Goal: Information Seeking & Learning: Check status

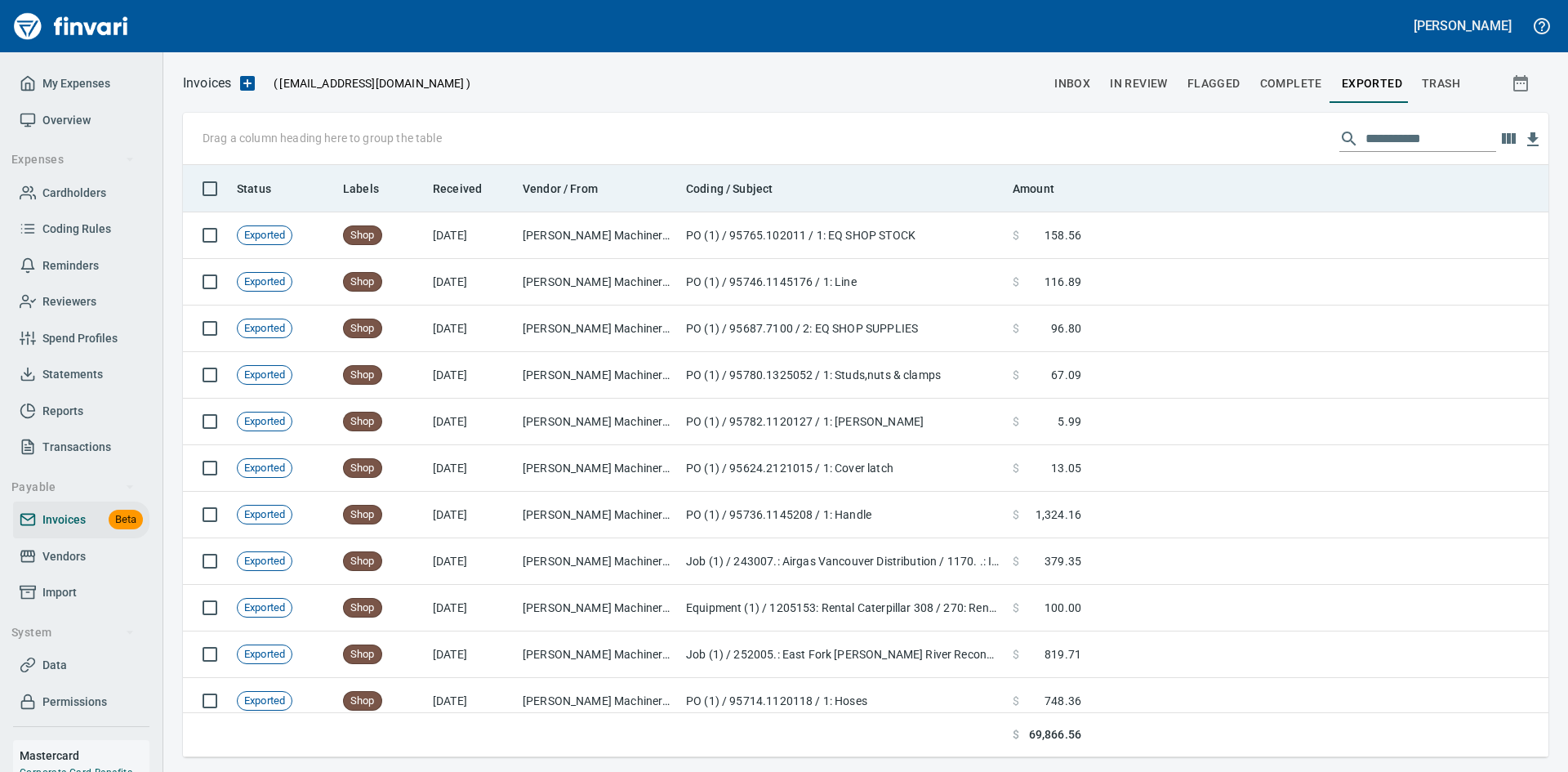
scroll to position [580, 1341]
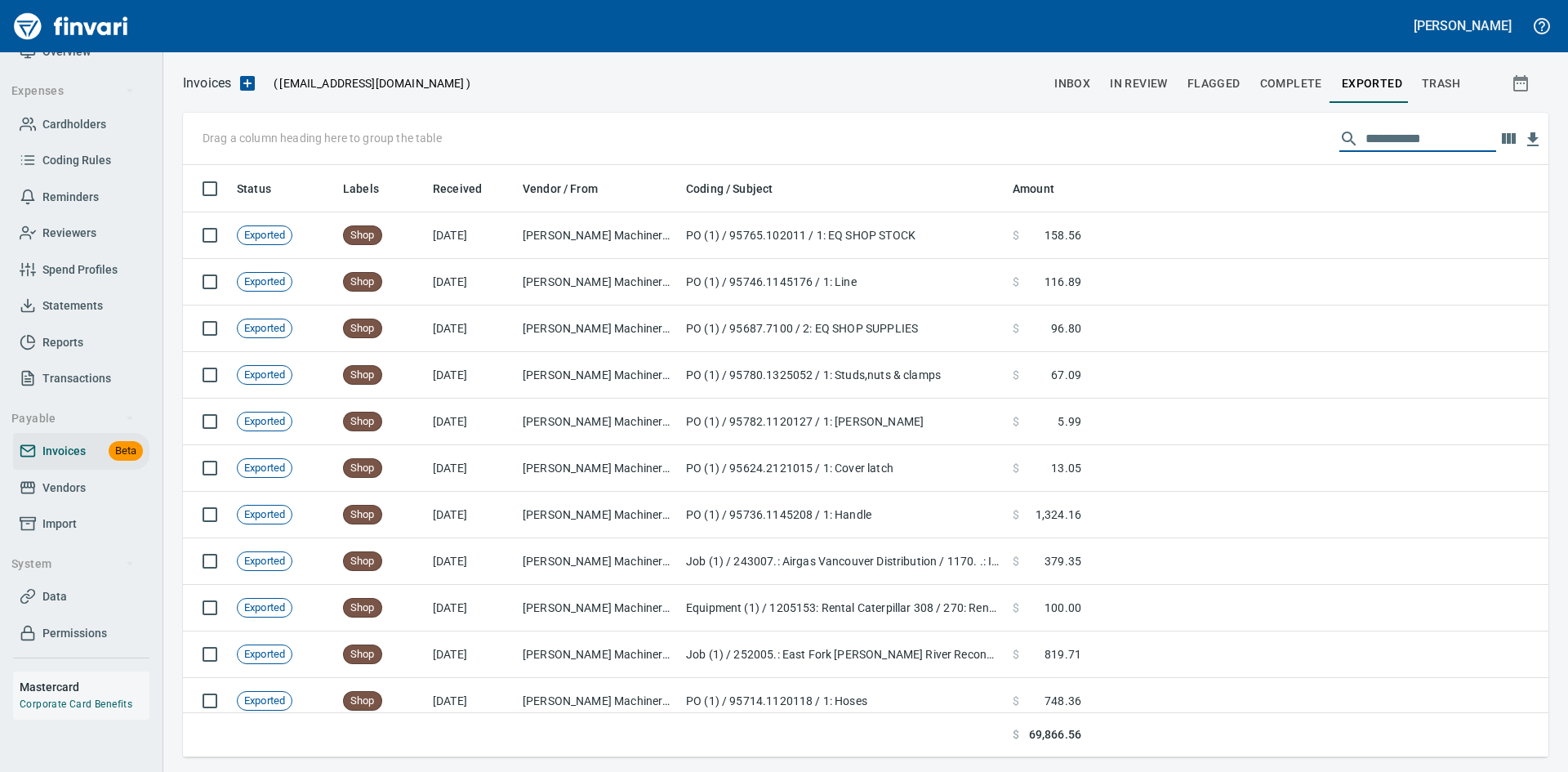
click at [1384, 143] on input "**********" at bounding box center [1431, 139] width 131 height 26
click at [1373, 78] on span "Exported" at bounding box center [1372, 84] width 61 height 20
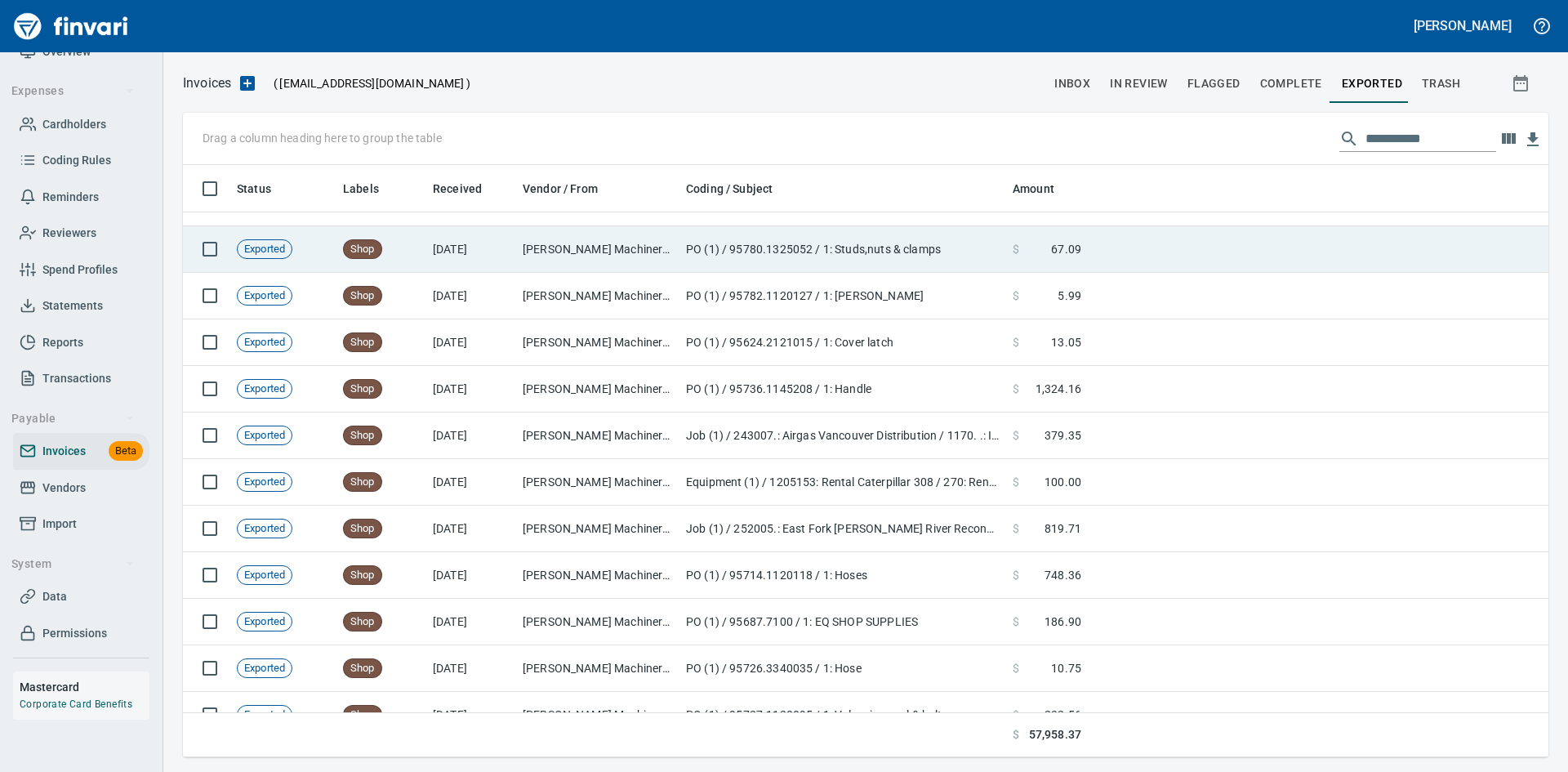
scroll to position [0, 0]
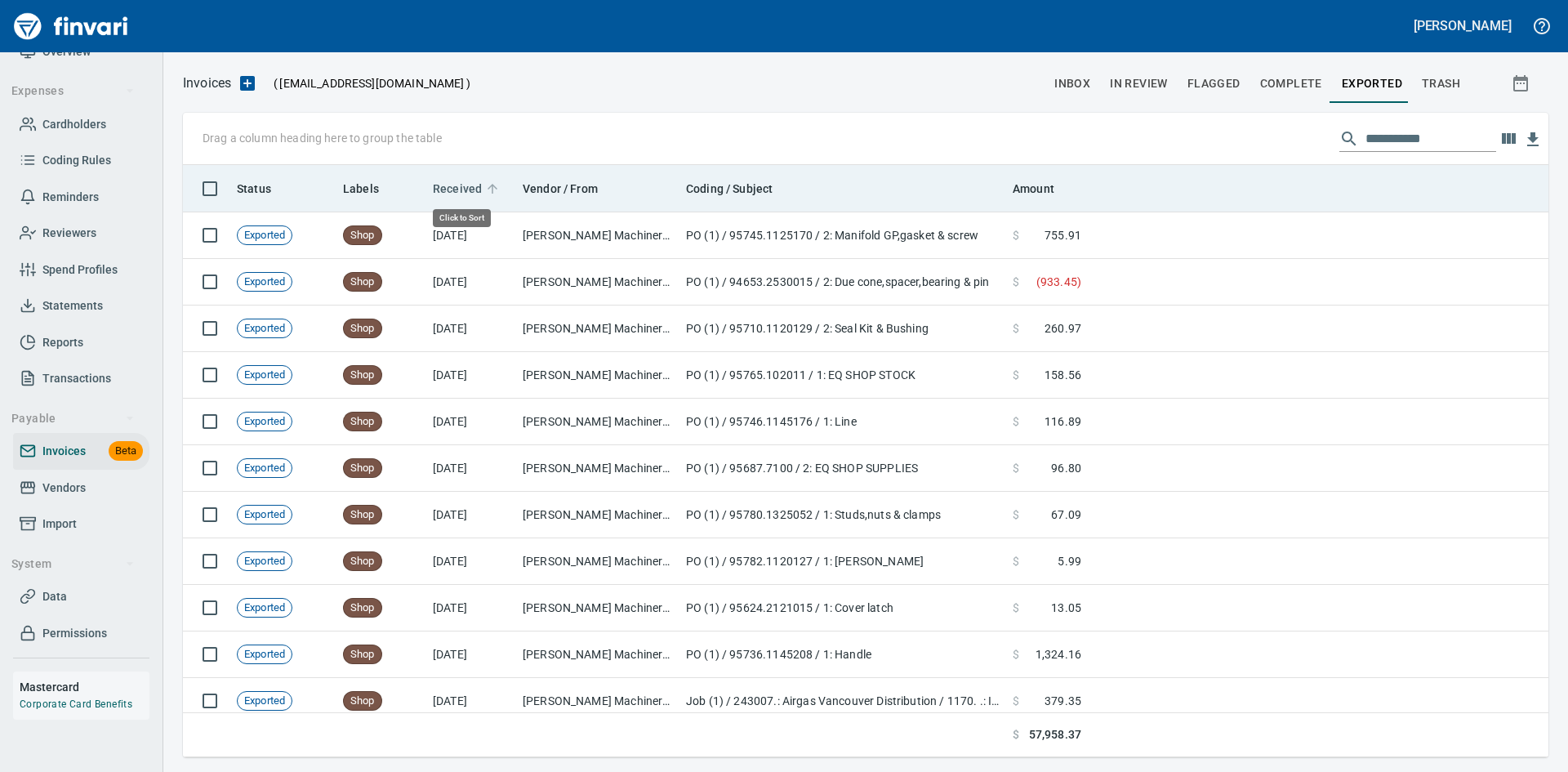
click at [458, 190] on span "Received" at bounding box center [458, 189] width 49 height 20
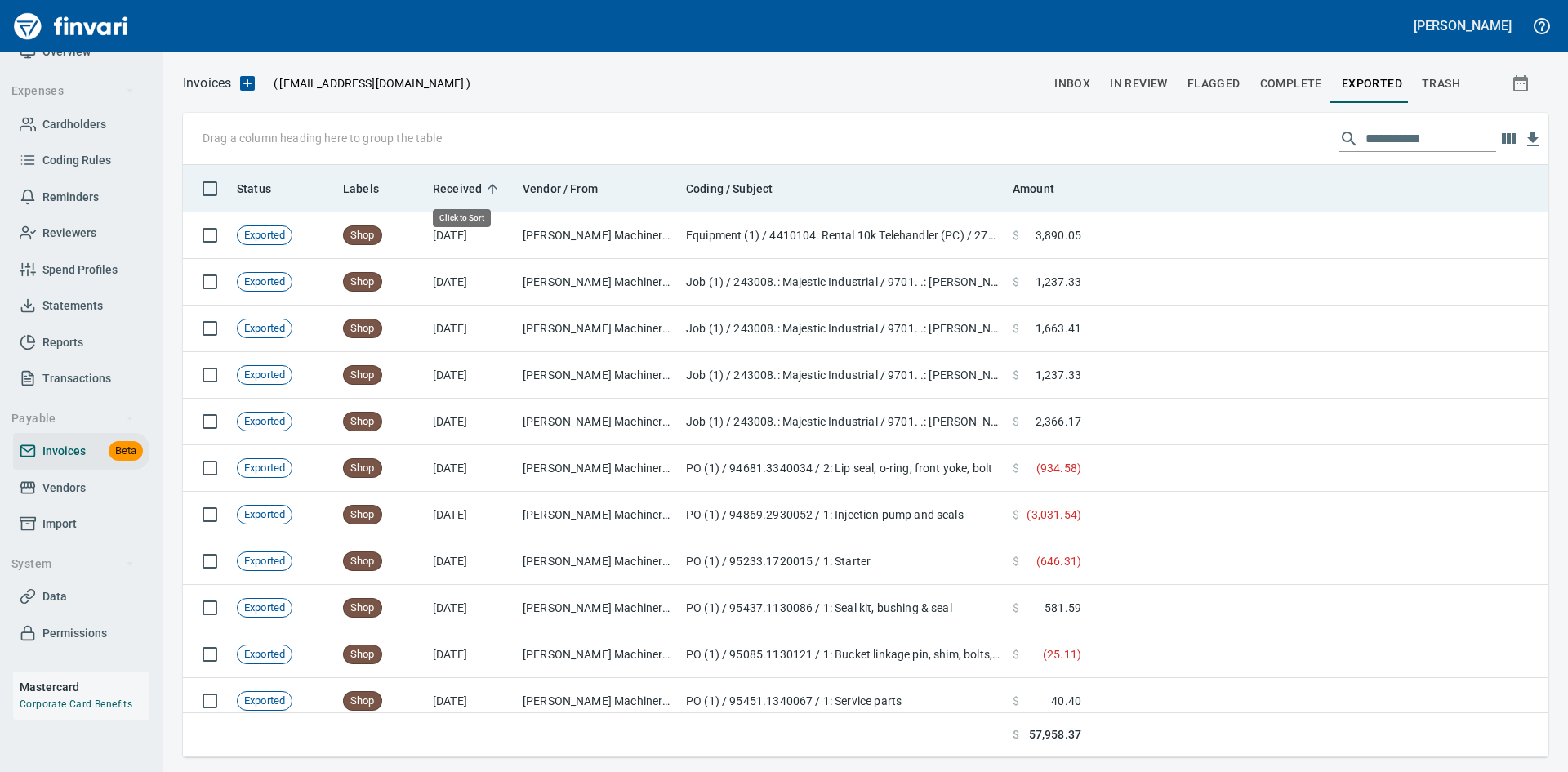
scroll to position [580, 1341]
click at [458, 190] on span "Received" at bounding box center [458, 189] width 49 height 20
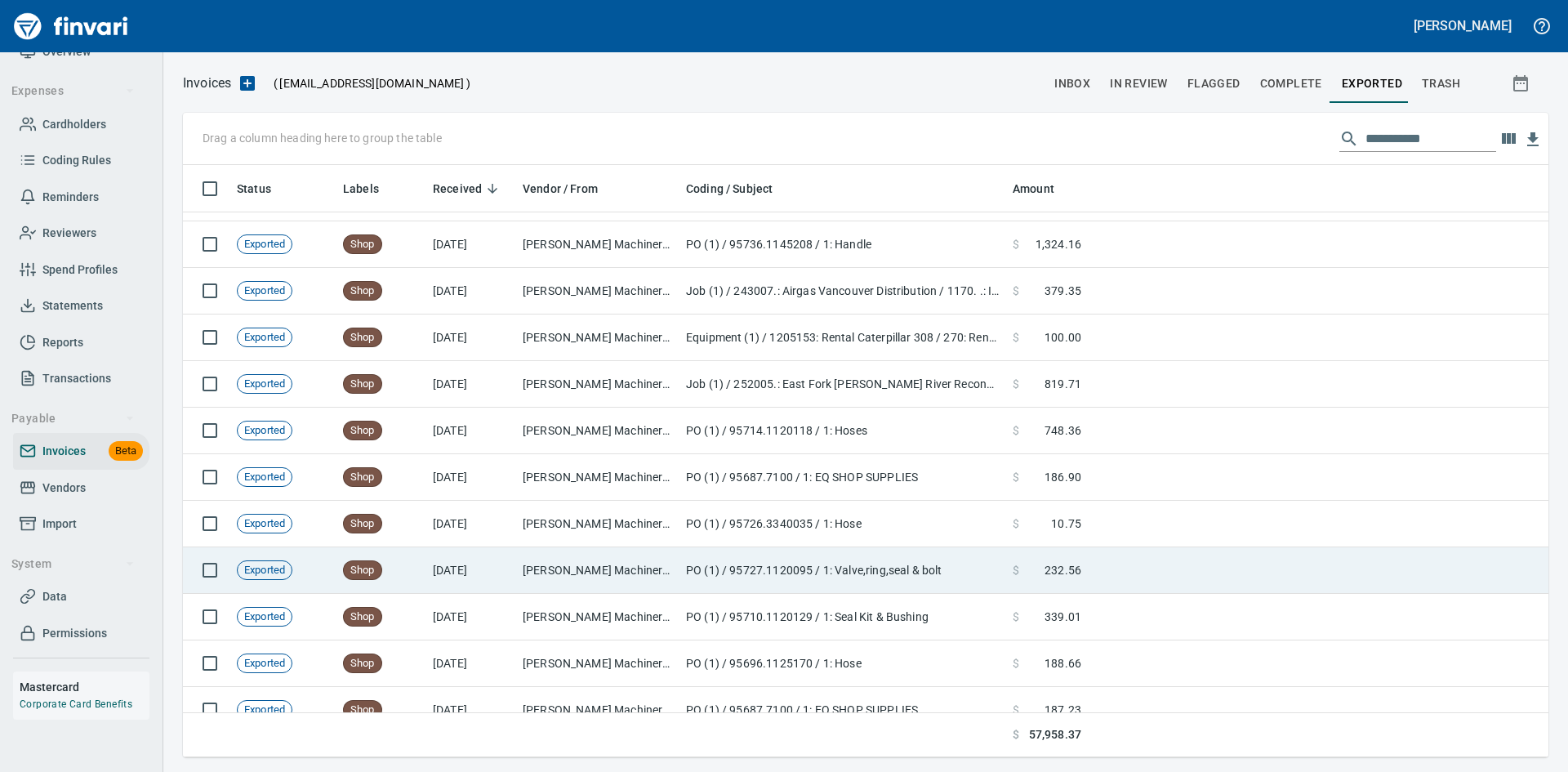
scroll to position [409, 0]
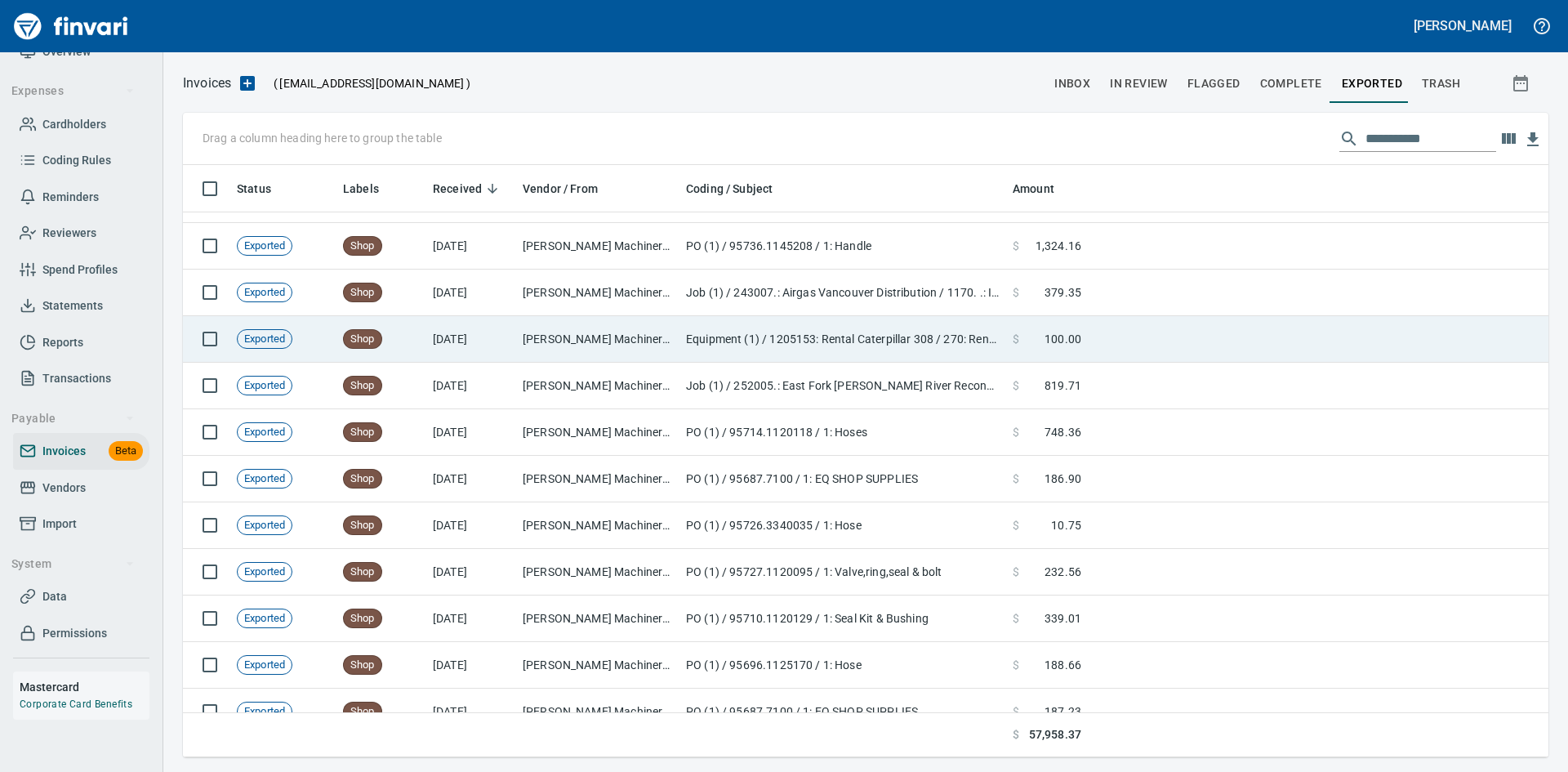
click at [582, 335] on td "[PERSON_NAME] Machinery Co (1-10794)" at bounding box center [598, 339] width 163 height 46
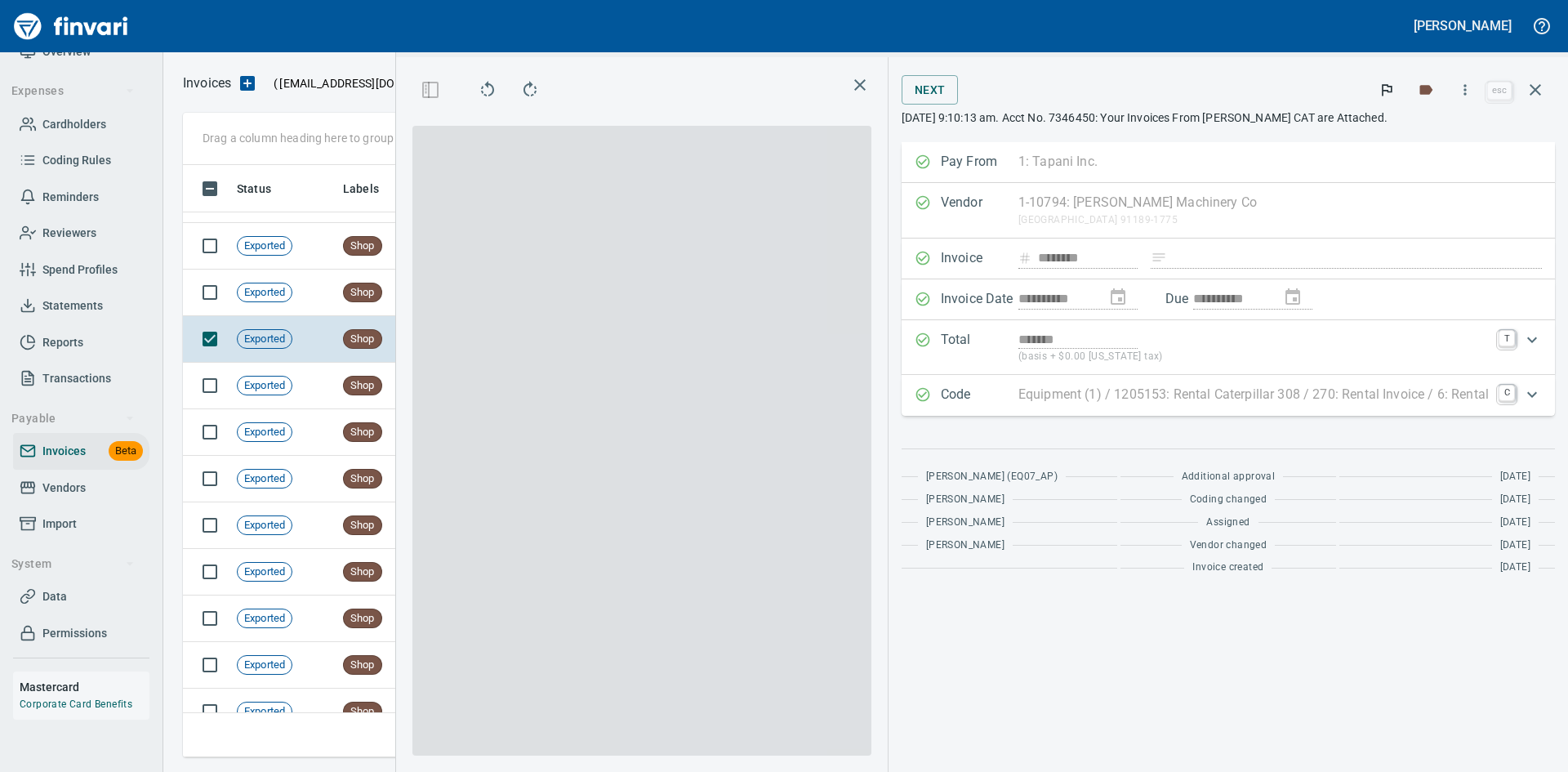
scroll to position [580, 932]
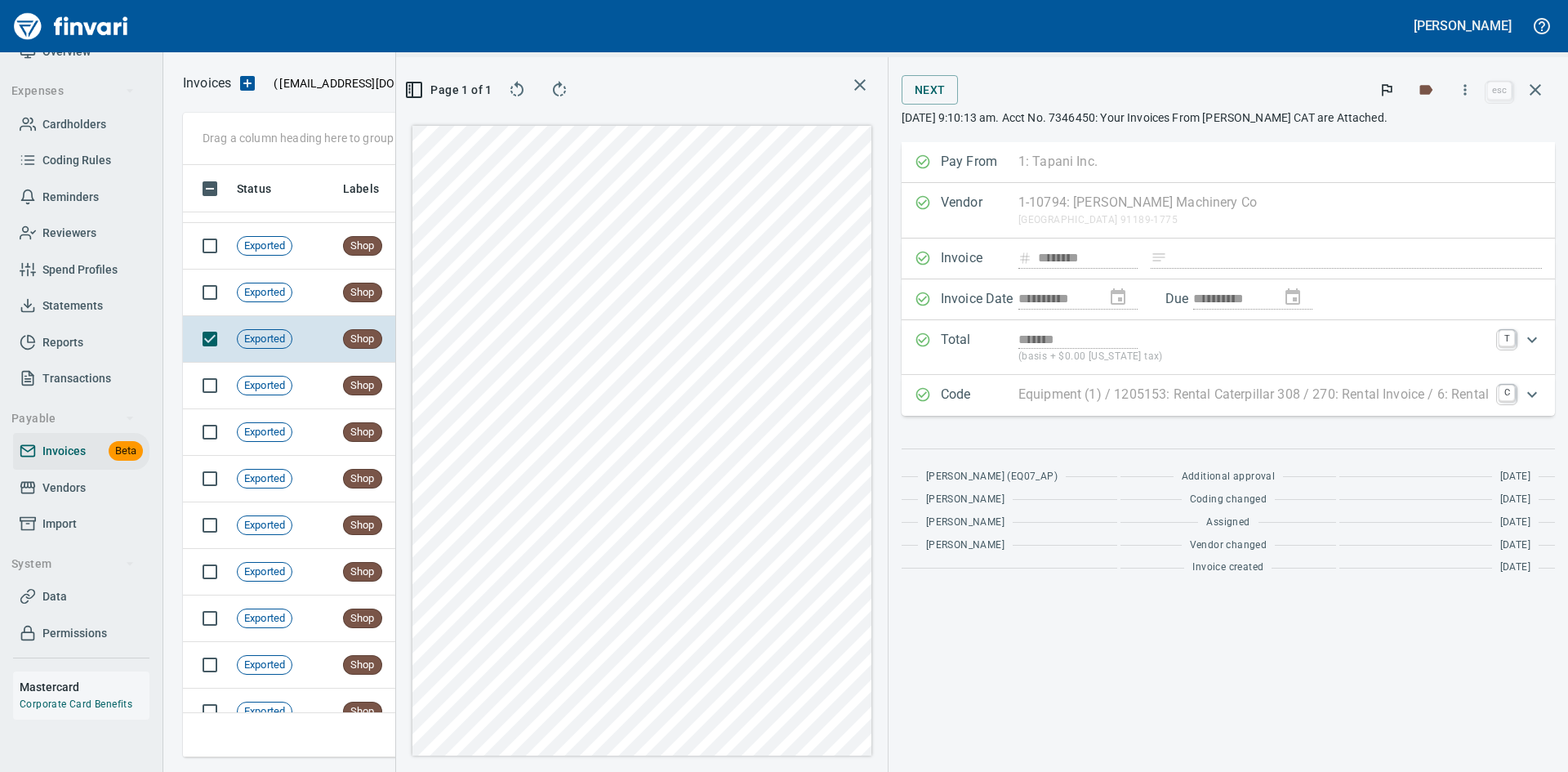
click at [865, 84] on icon "button" at bounding box center [861, 85] width 20 height 20
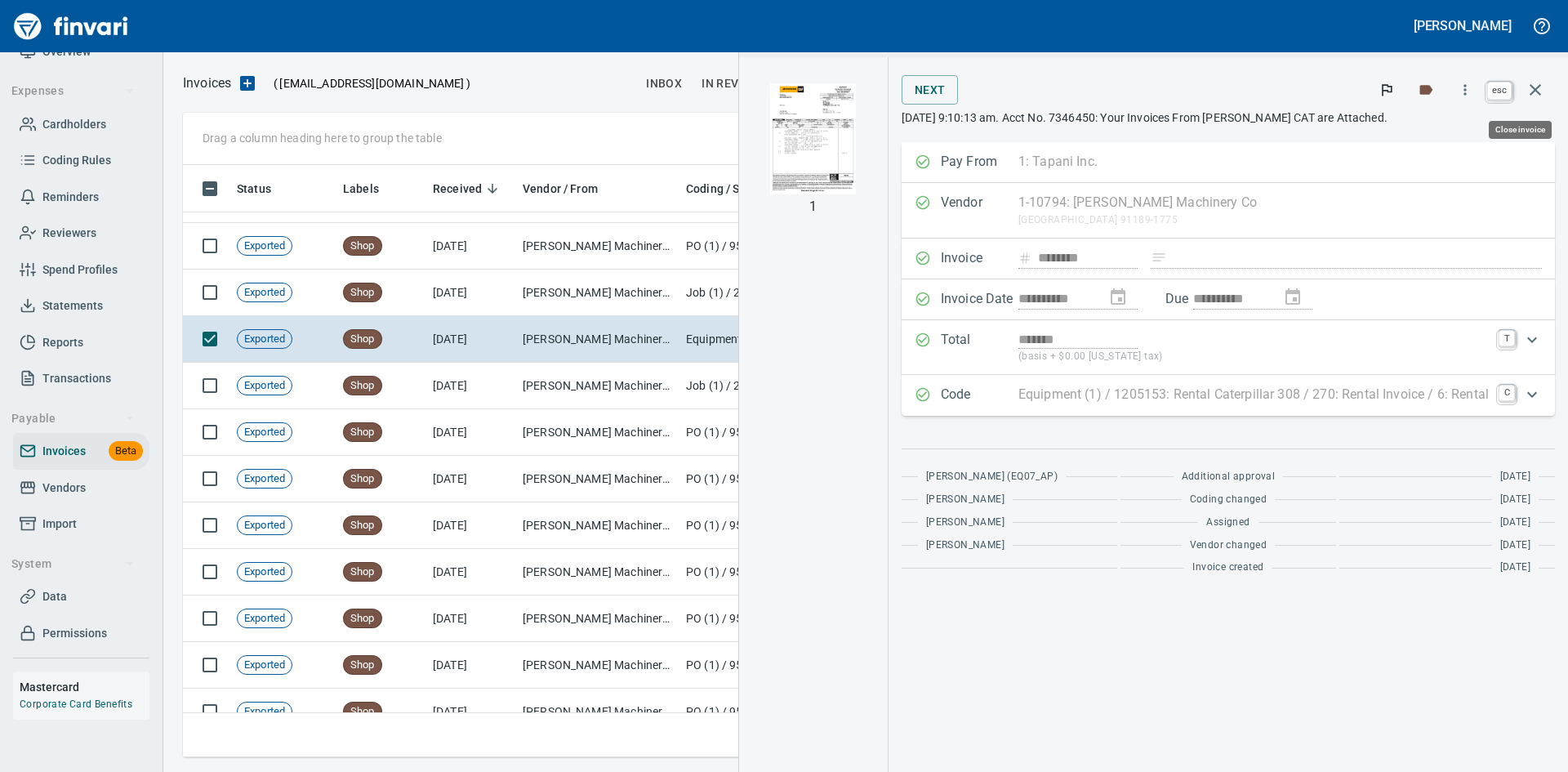
click at [1548, 84] on button "button" at bounding box center [1535, 89] width 39 height 39
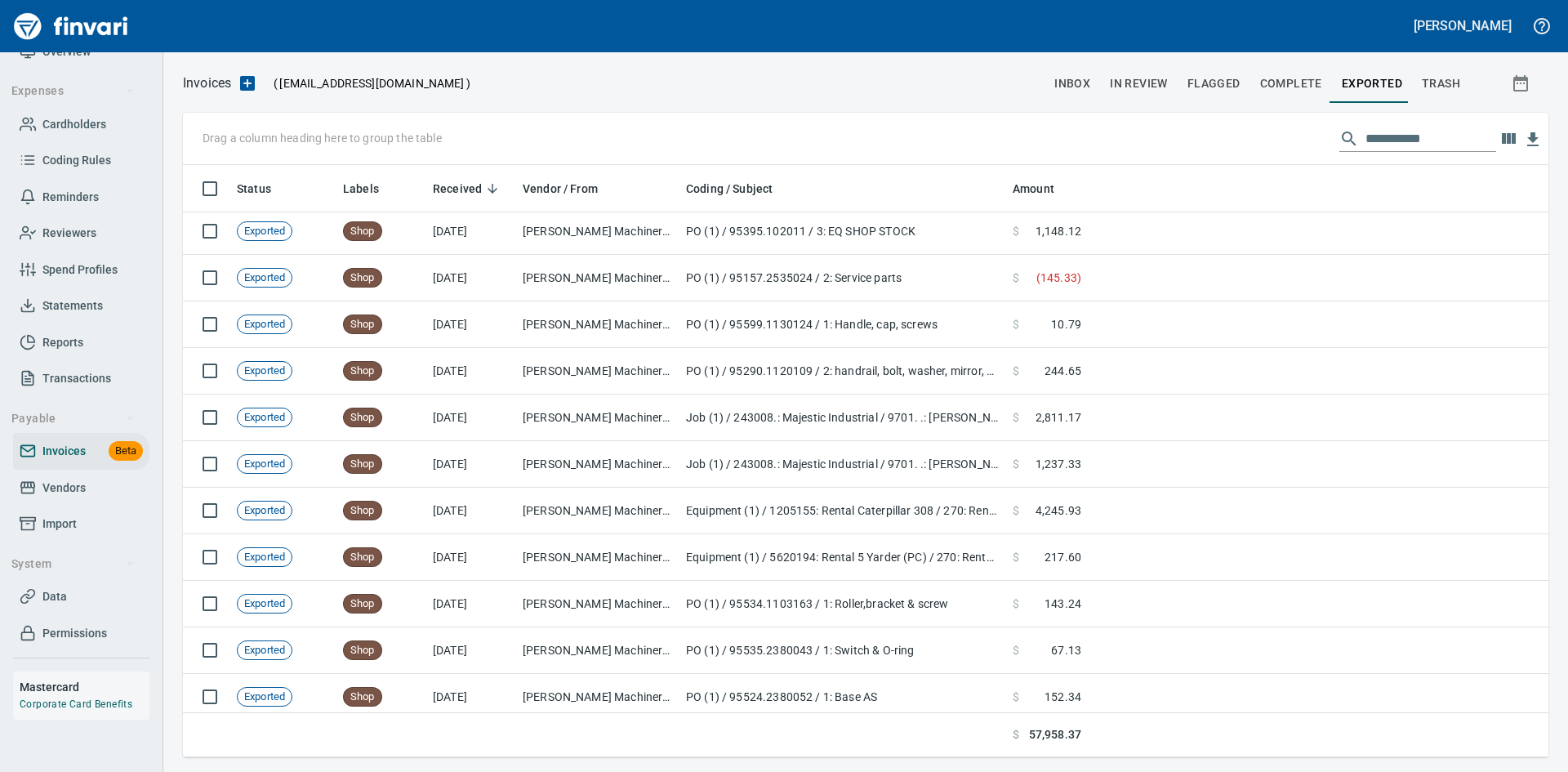
scroll to position [2370, 0]
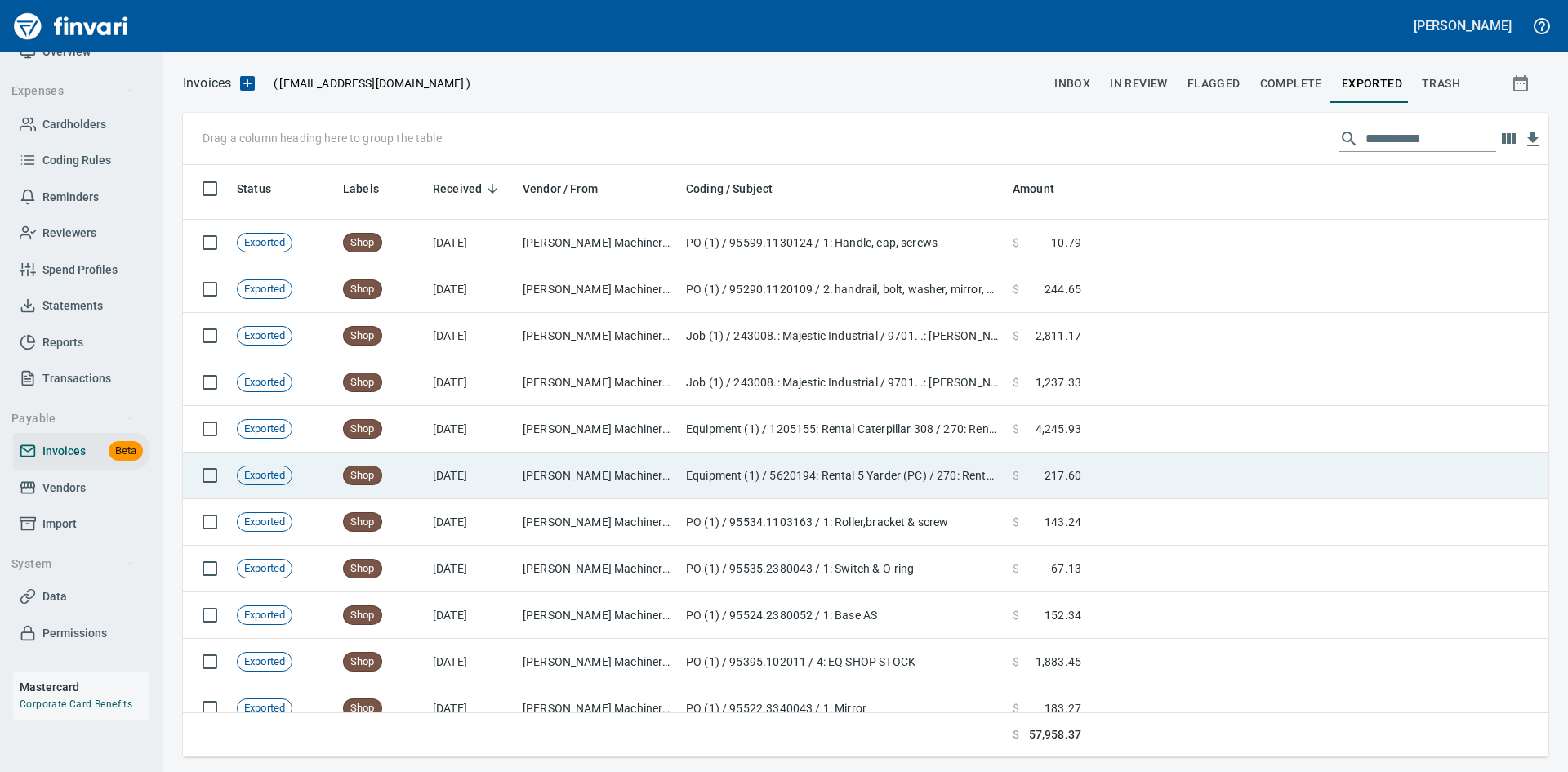
click at [718, 471] on td "Equipment (1) / 5620194: Rental 5 Yarder (PC) / 270: Rental Invoice / 6: Rental" at bounding box center [843, 475] width 327 height 46
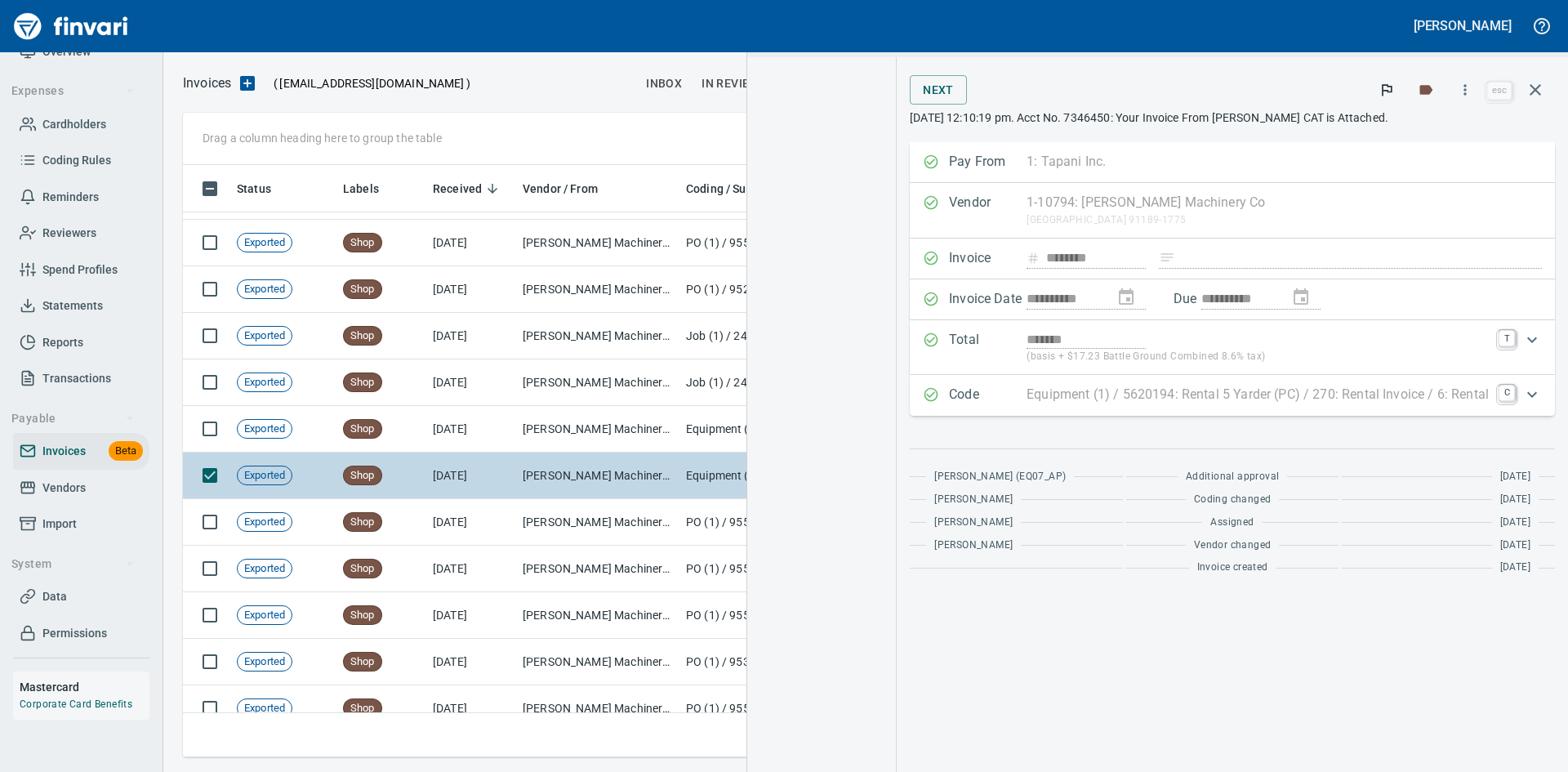
scroll to position [580, 932]
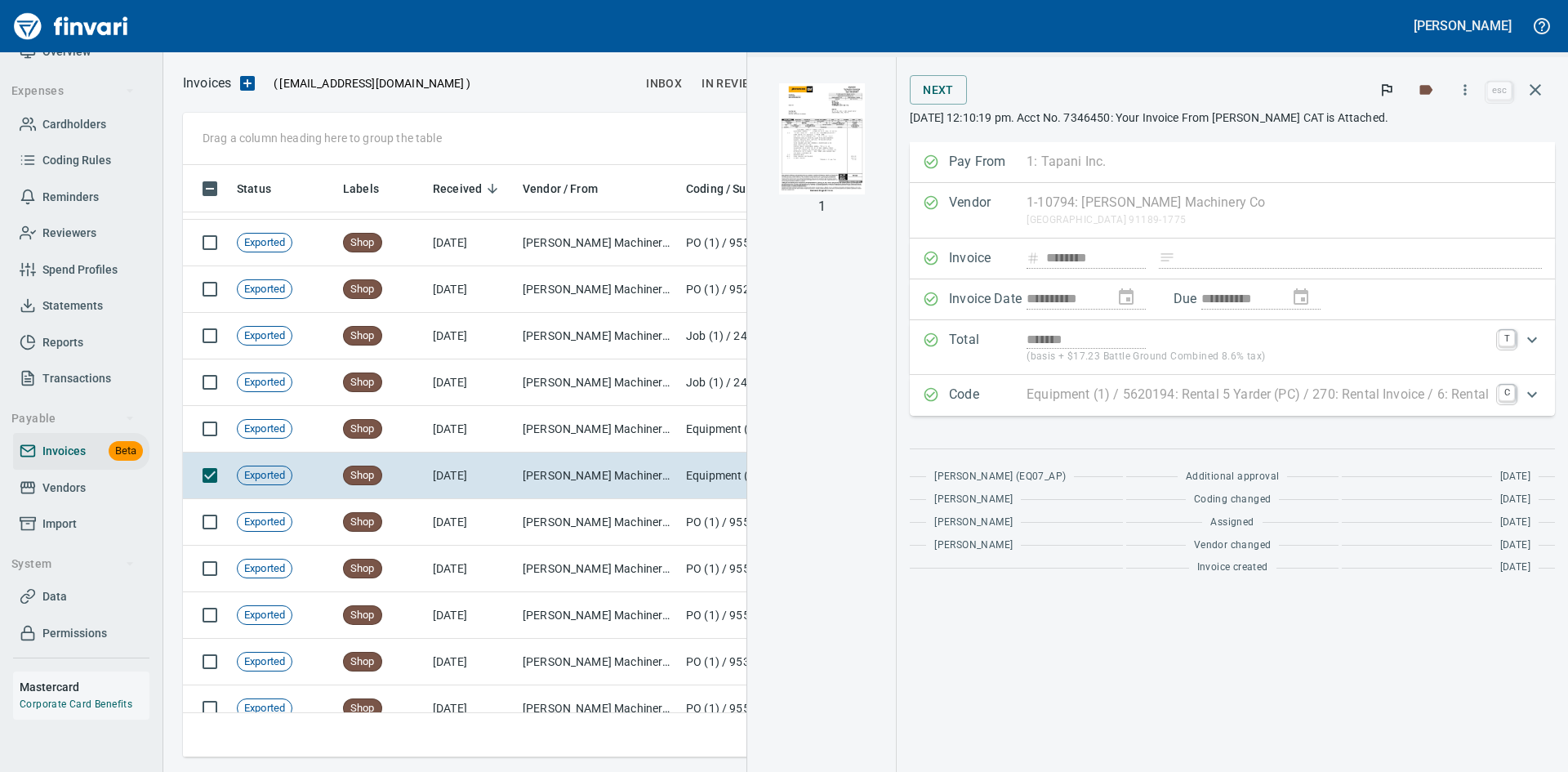
click at [831, 135] on img "button" at bounding box center [822, 139] width 85 height 111
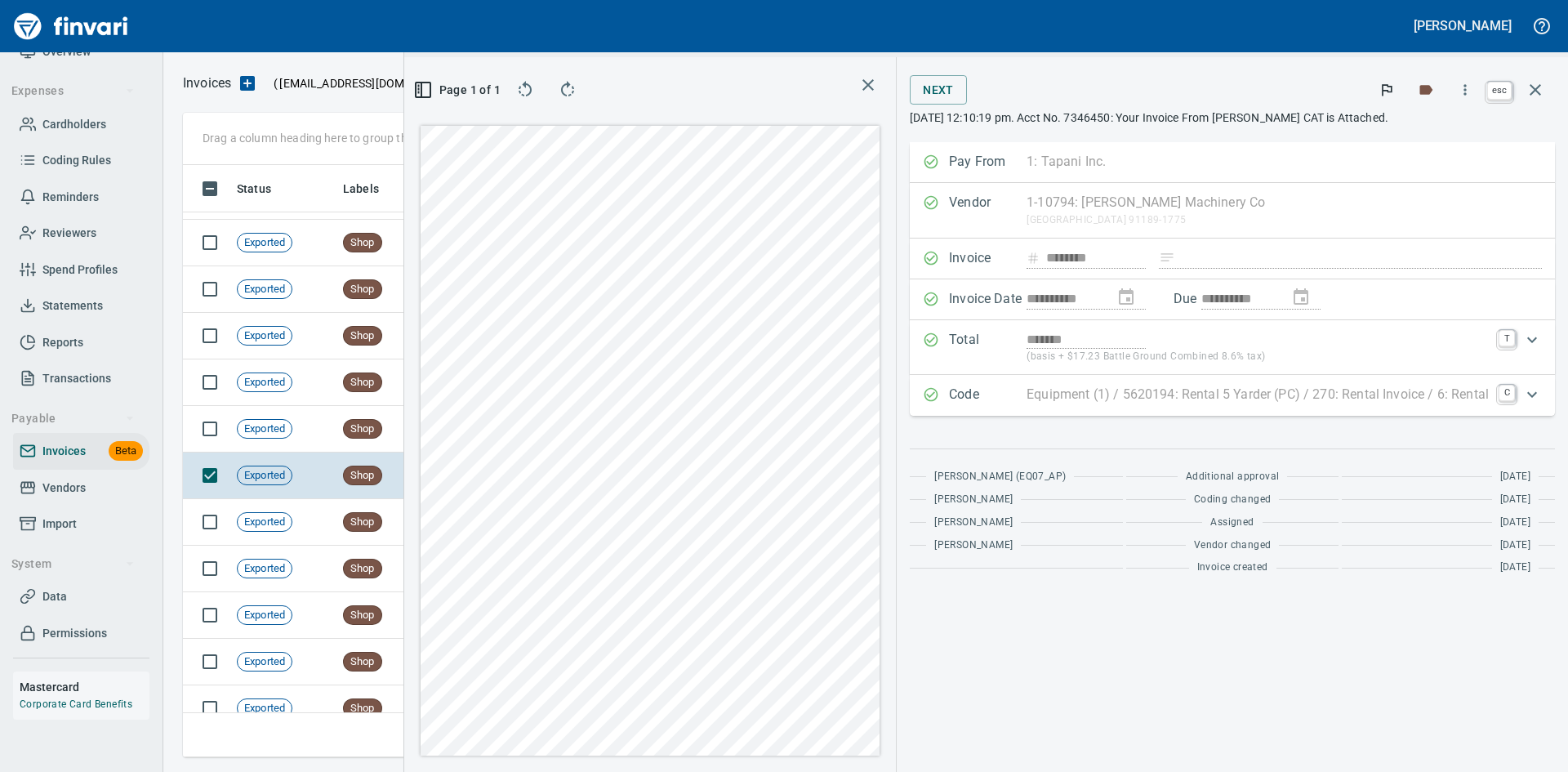
click at [1549, 85] on button "button" at bounding box center [1535, 89] width 39 height 39
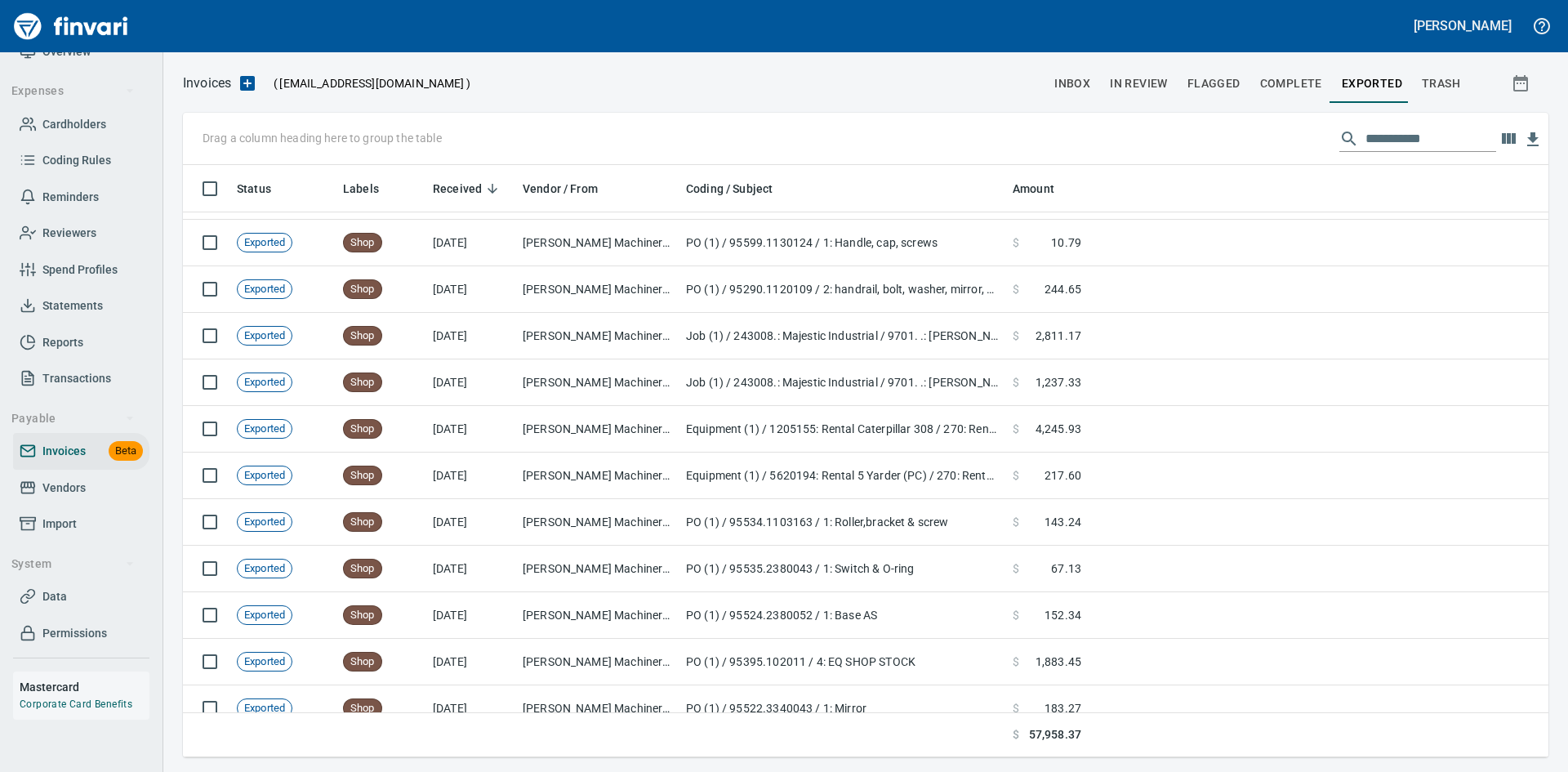
scroll to position [580, 1341]
click at [1295, 78] on span "Complete" at bounding box center [1291, 84] width 62 height 20
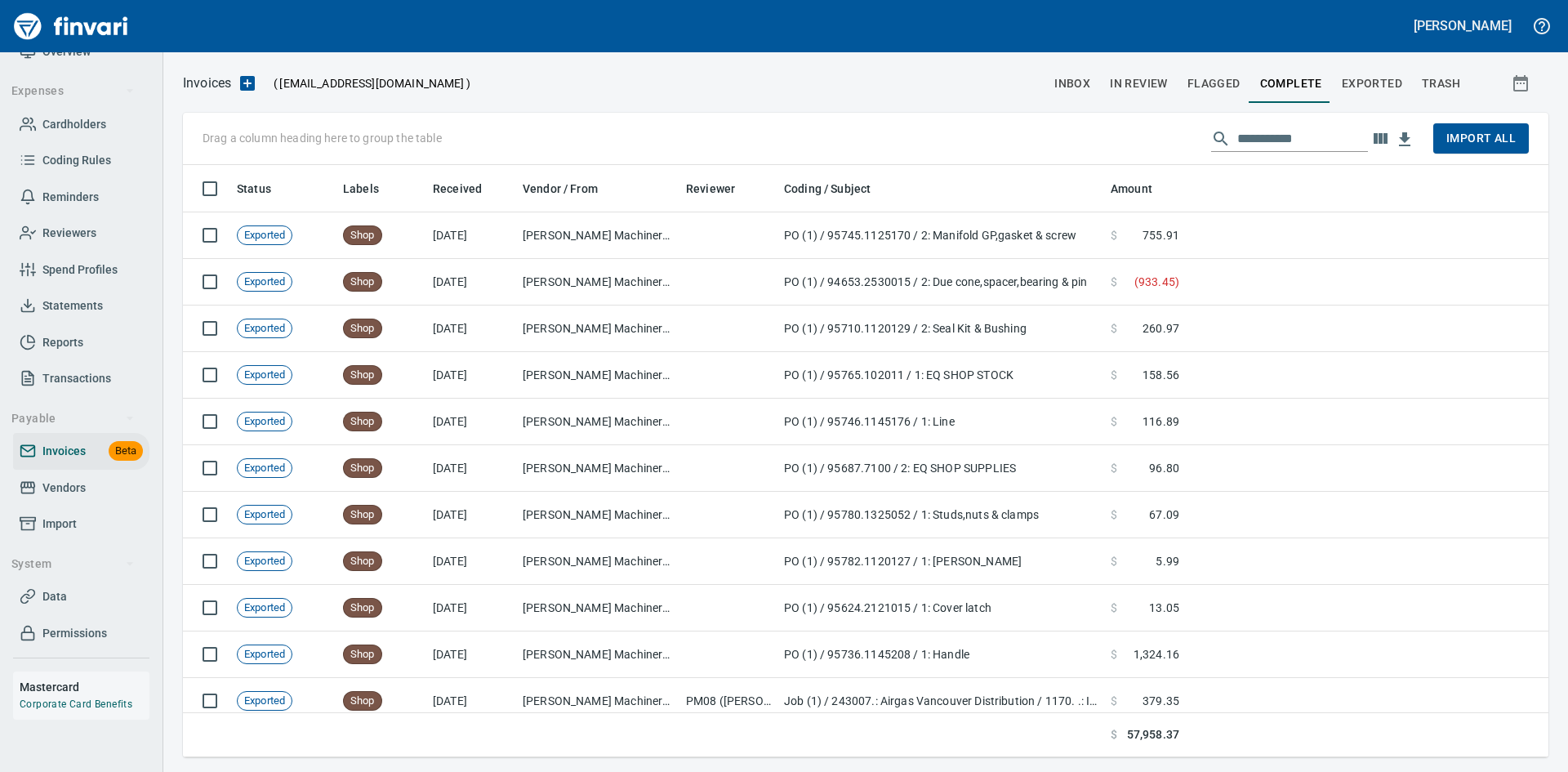
scroll to position [580, 1341]
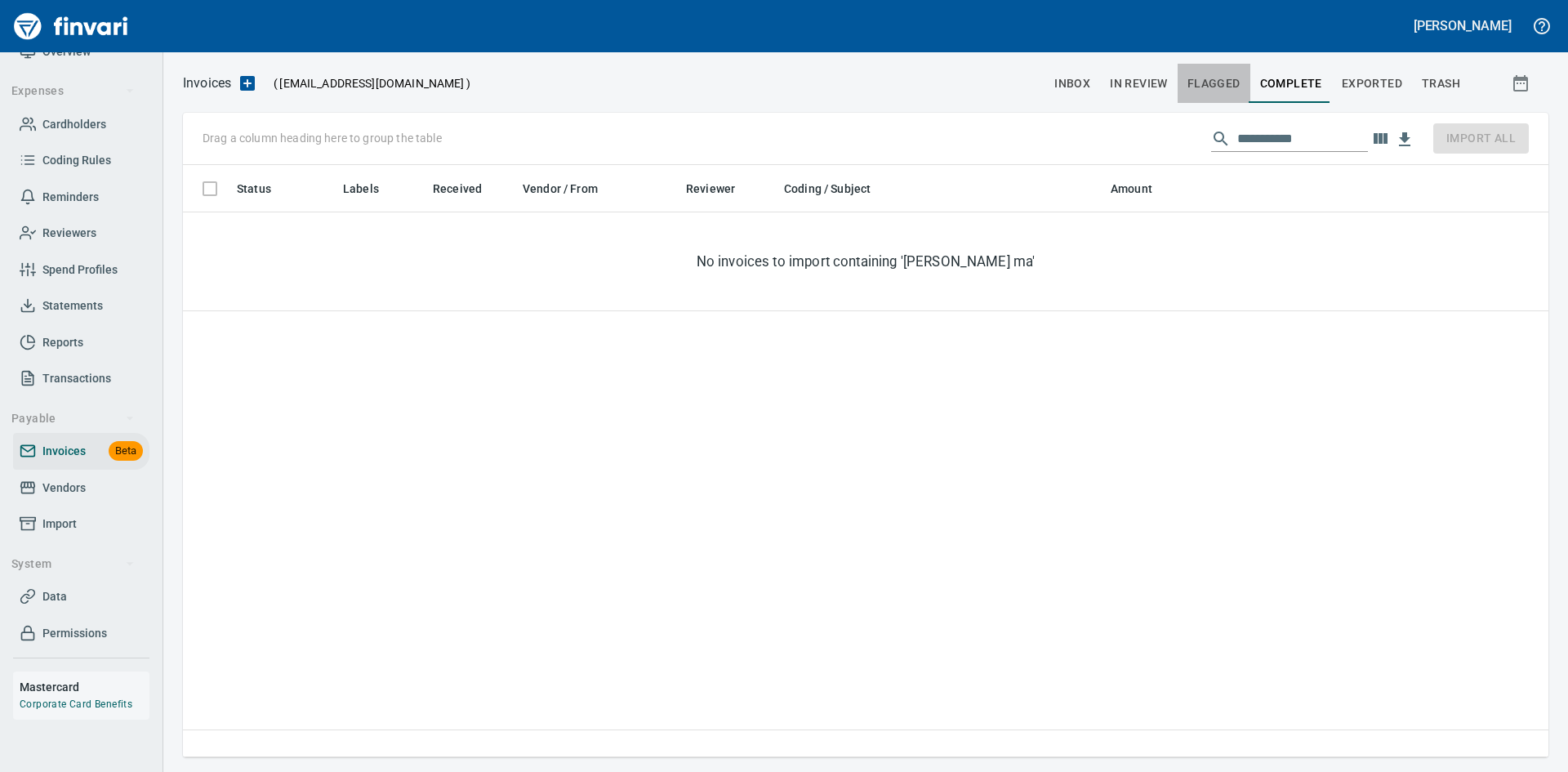
click at [1209, 84] on span "Flagged" at bounding box center [1214, 84] width 53 height 20
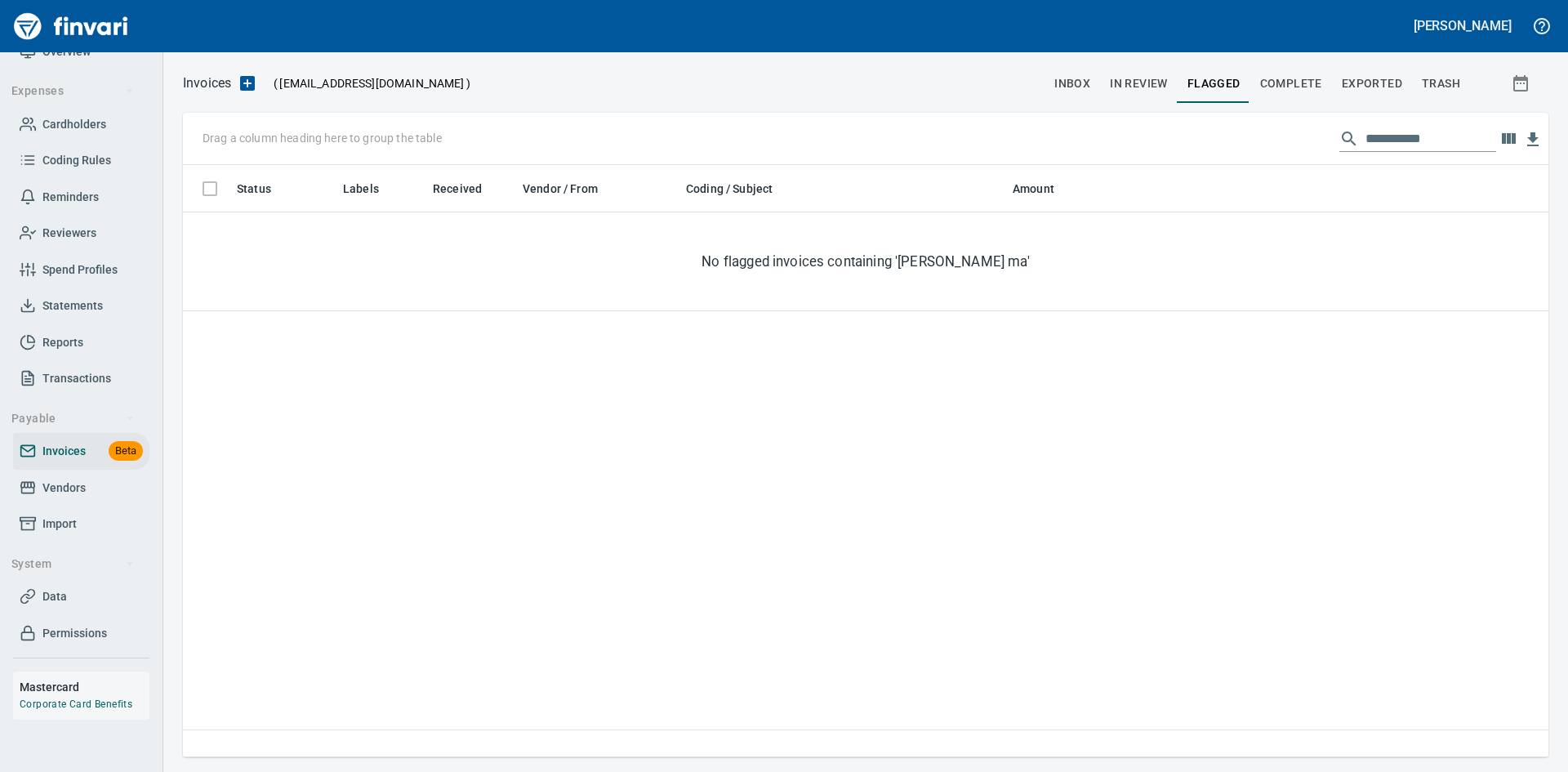
scroll to position [580, 1354]
click at [1135, 85] on span "In Review" at bounding box center [1139, 84] width 58 height 20
click at [1070, 84] on span "inbox" at bounding box center [1073, 84] width 36 height 20
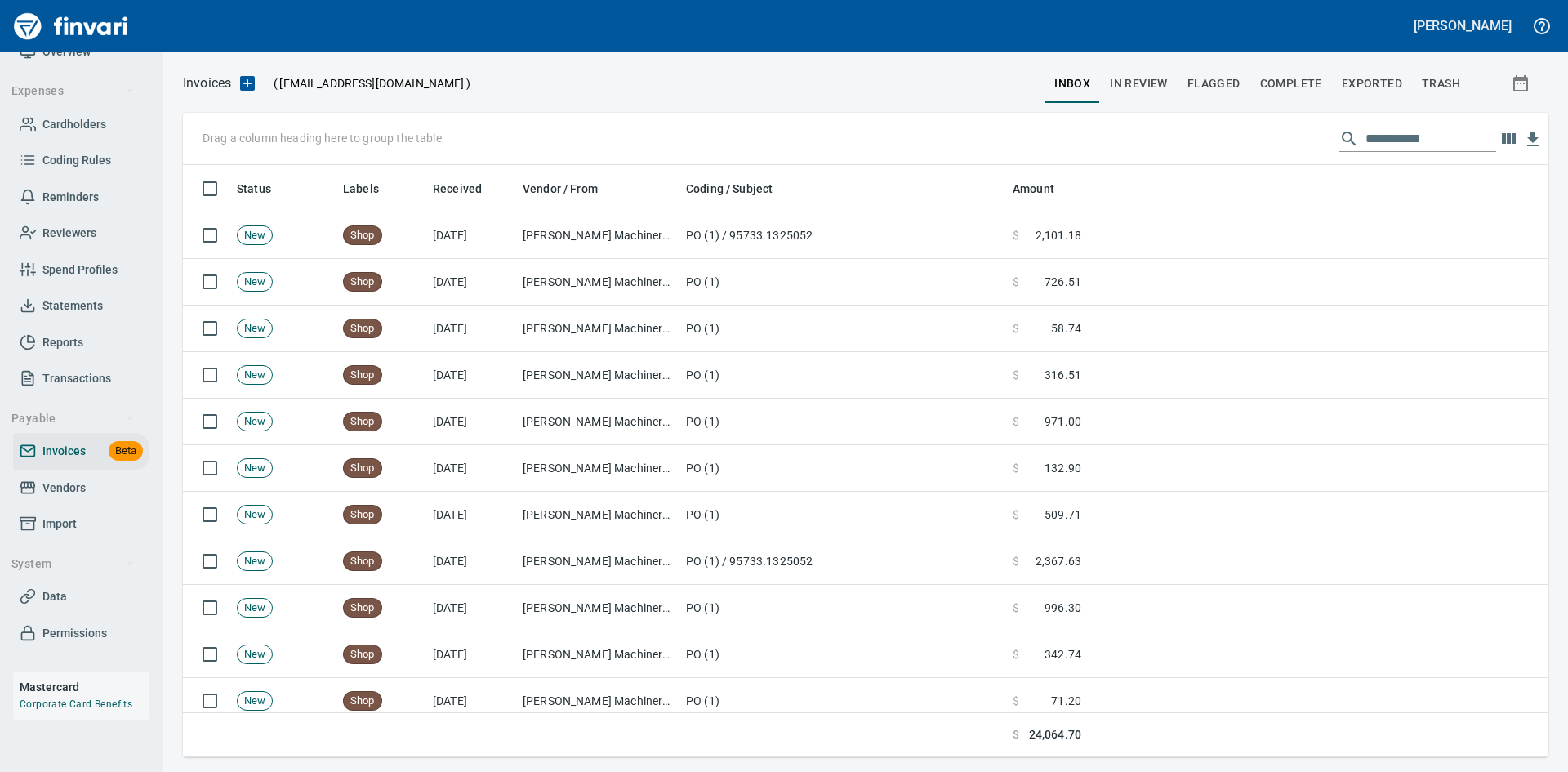
scroll to position [580, 1341]
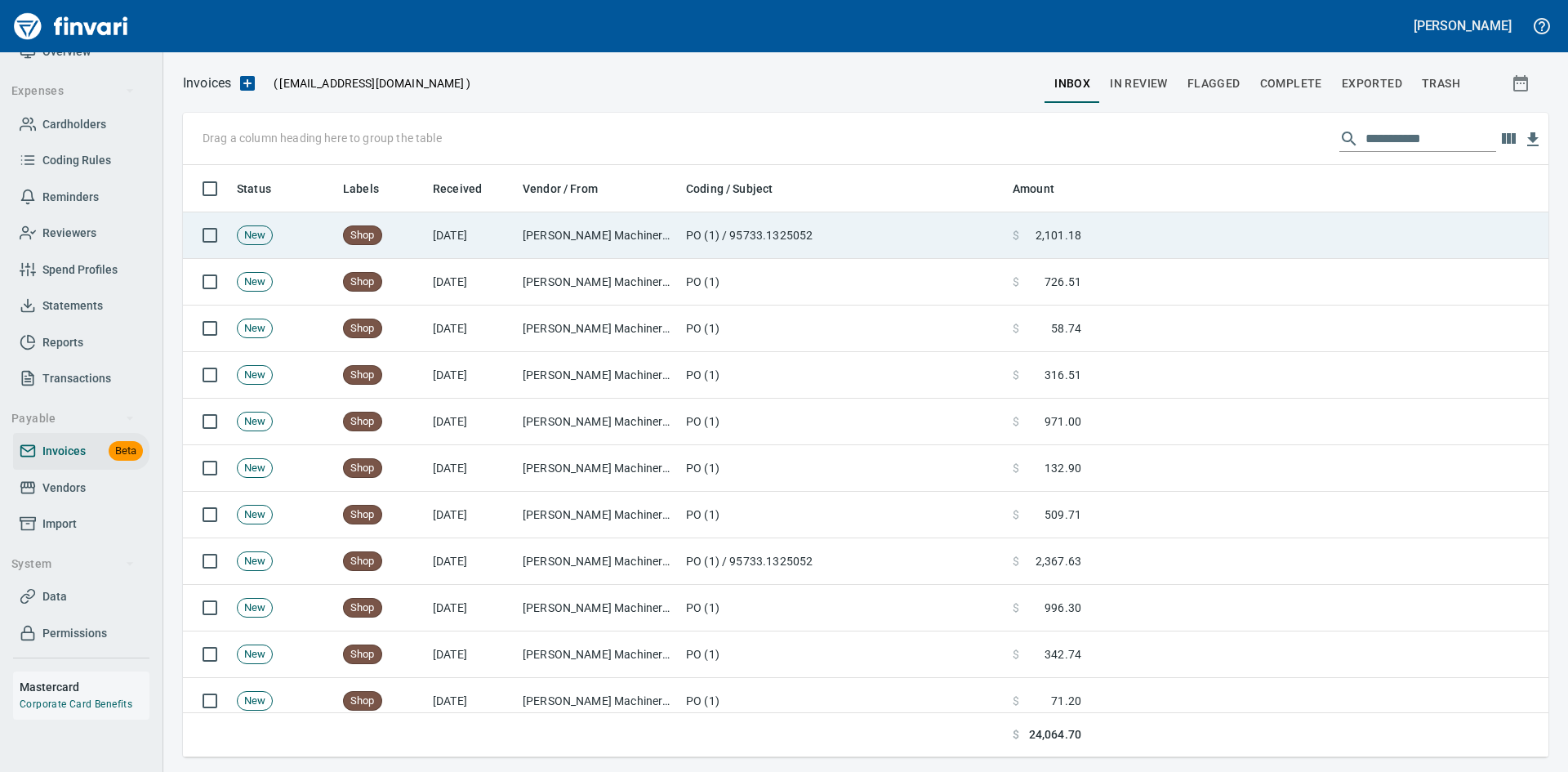
click at [592, 229] on td "[PERSON_NAME] Machinery Co (1-10794)" at bounding box center [598, 235] width 163 height 46
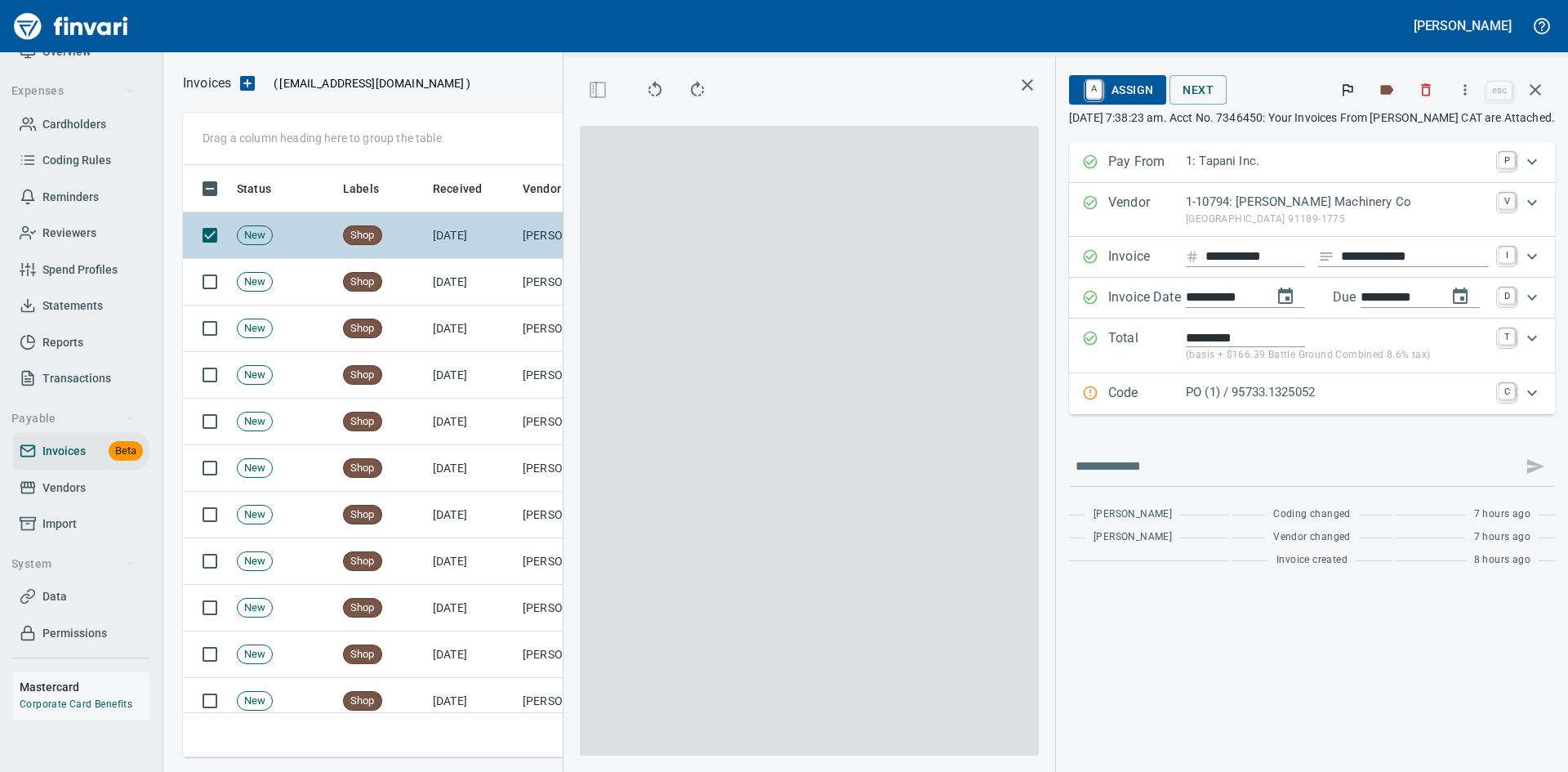
scroll to position [580, 932]
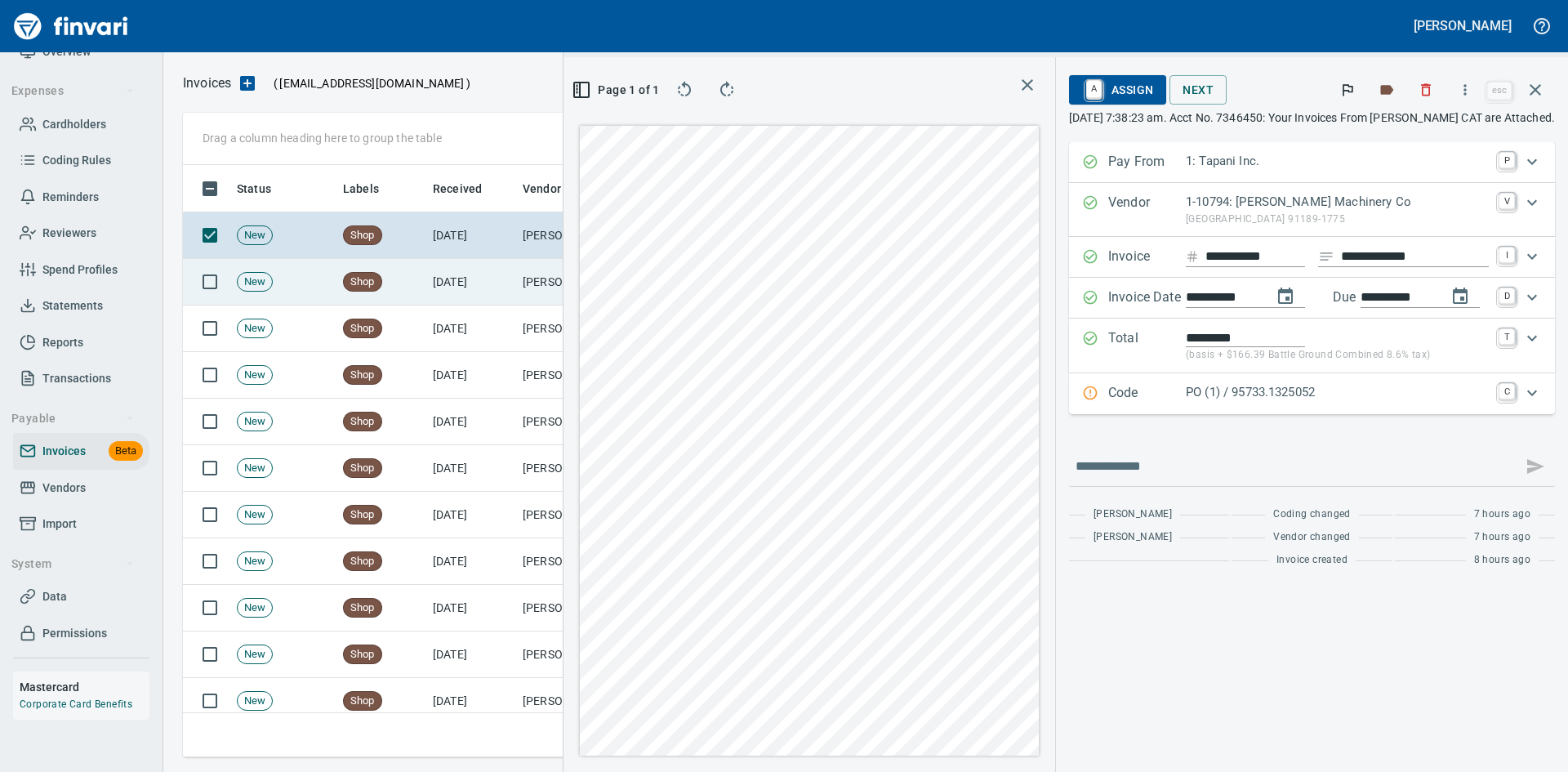
click at [468, 287] on td "[DATE]" at bounding box center [471, 282] width 90 height 46
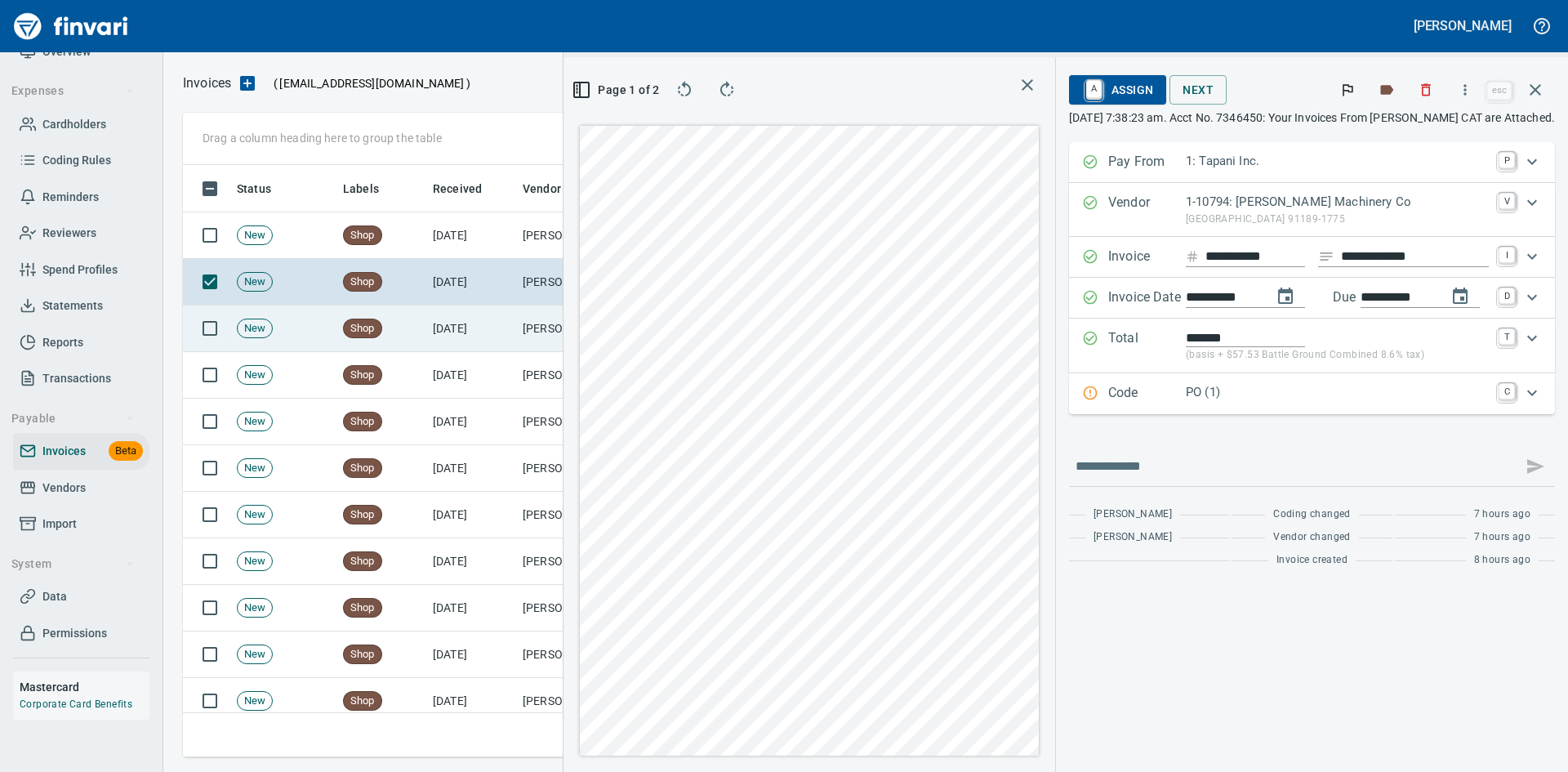
click at [468, 334] on td "[DATE]" at bounding box center [471, 328] width 90 height 46
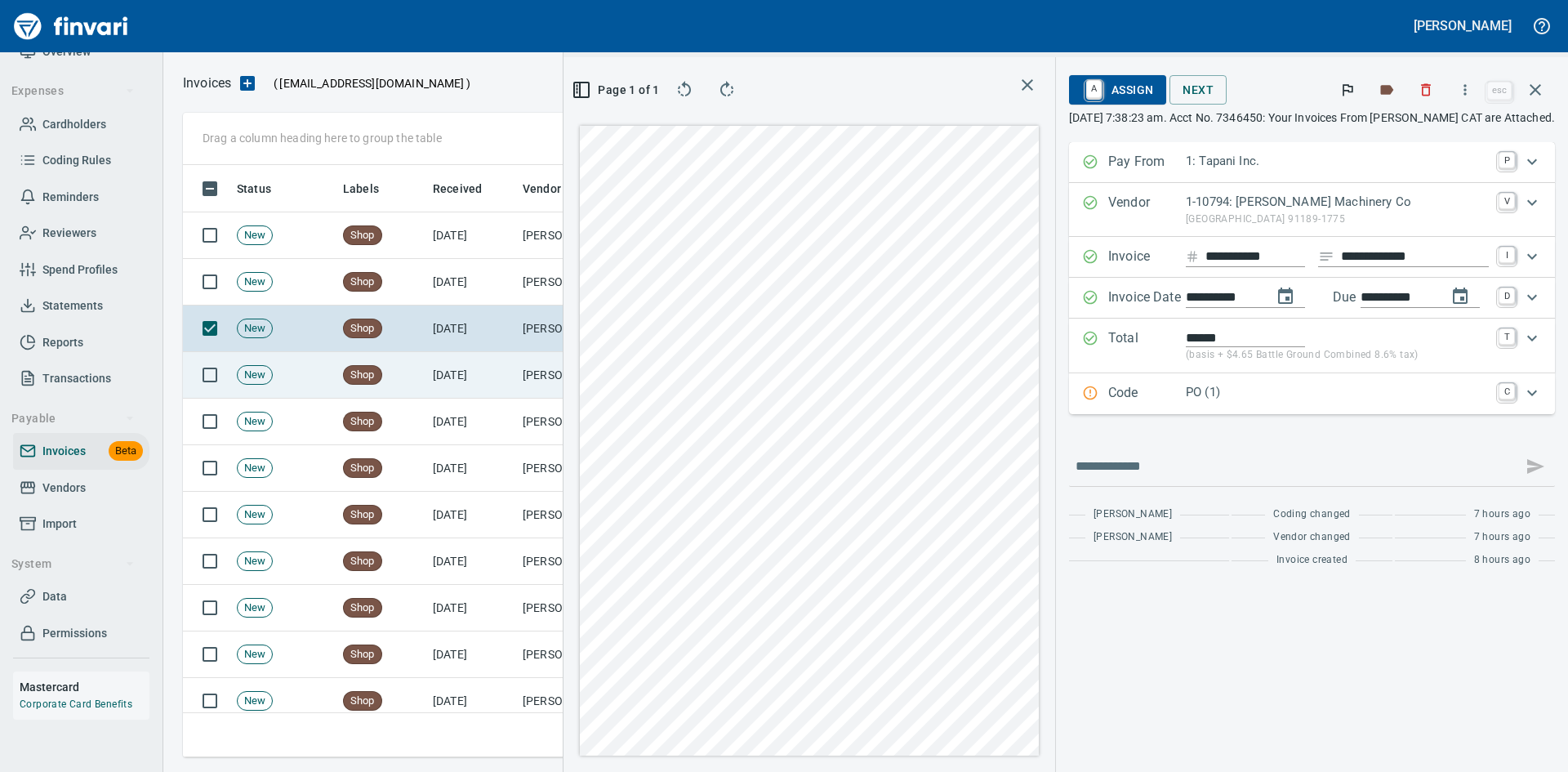
click at [466, 379] on td "[DATE]" at bounding box center [471, 375] width 90 height 46
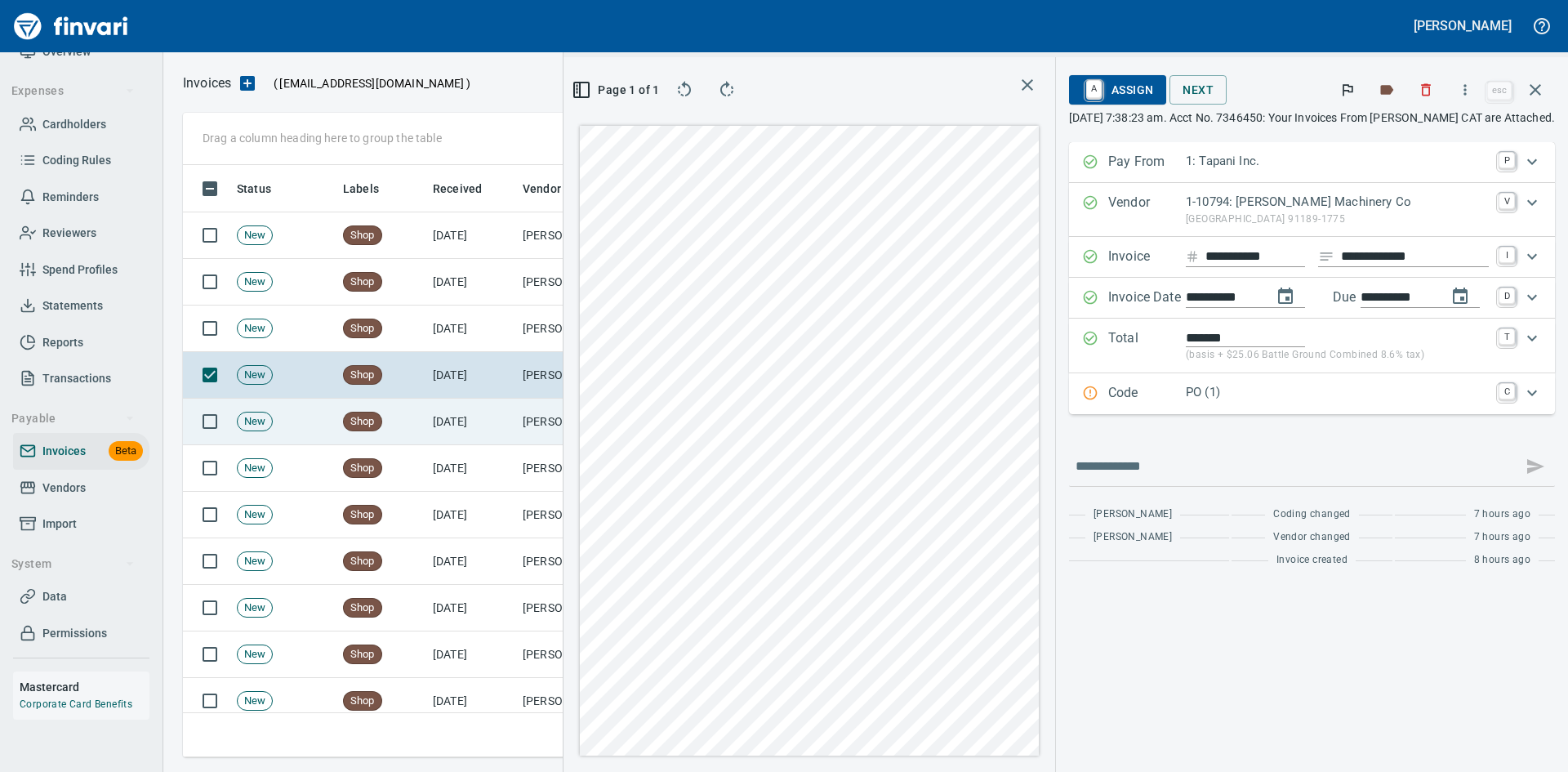
click at [462, 429] on td "[DATE]" at bounding box center [471, 421] width 90 height 46
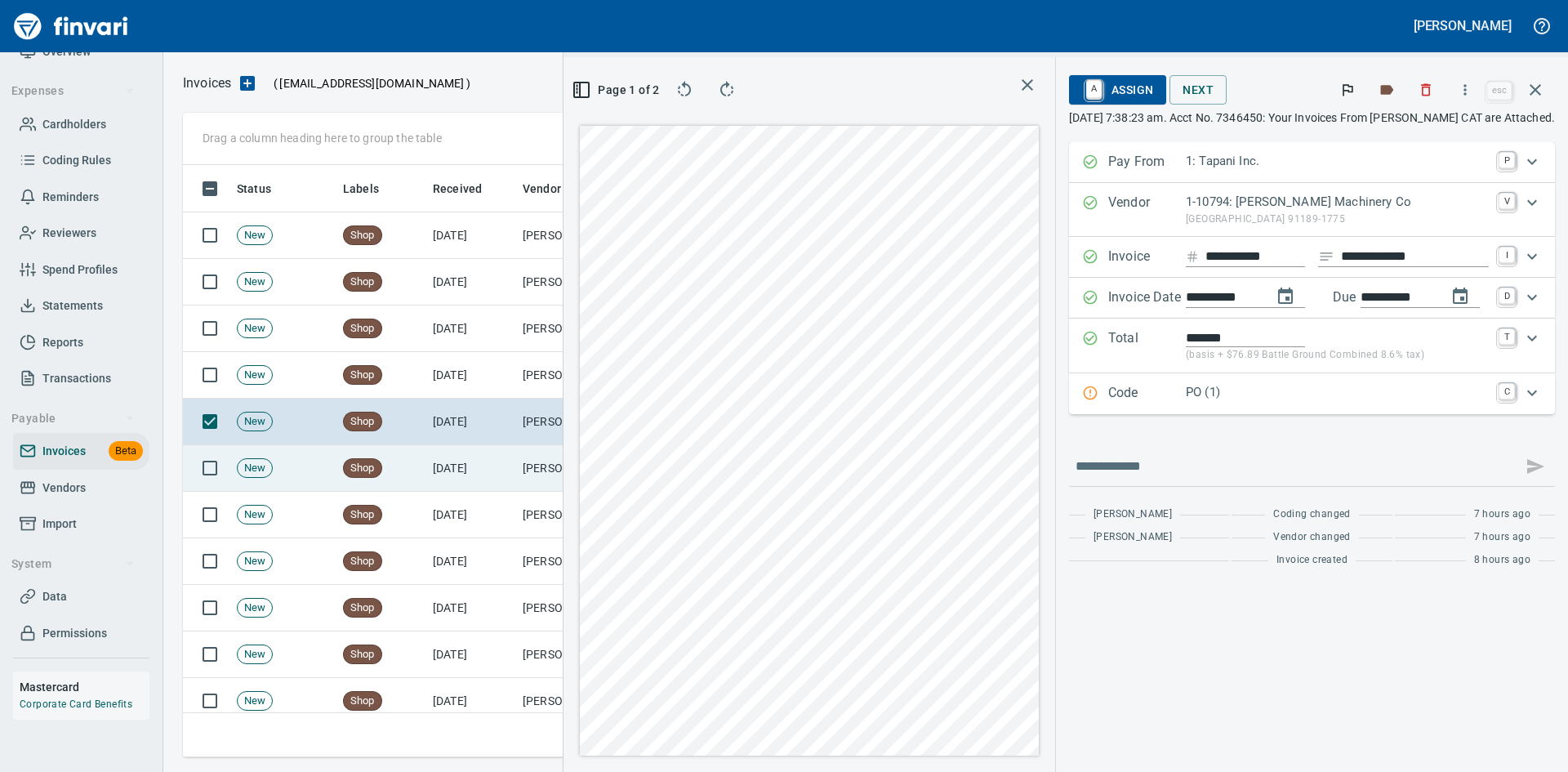
click at [454, 469] on td "[DATE]" at bounding box center [471, 468] width 90 height 46
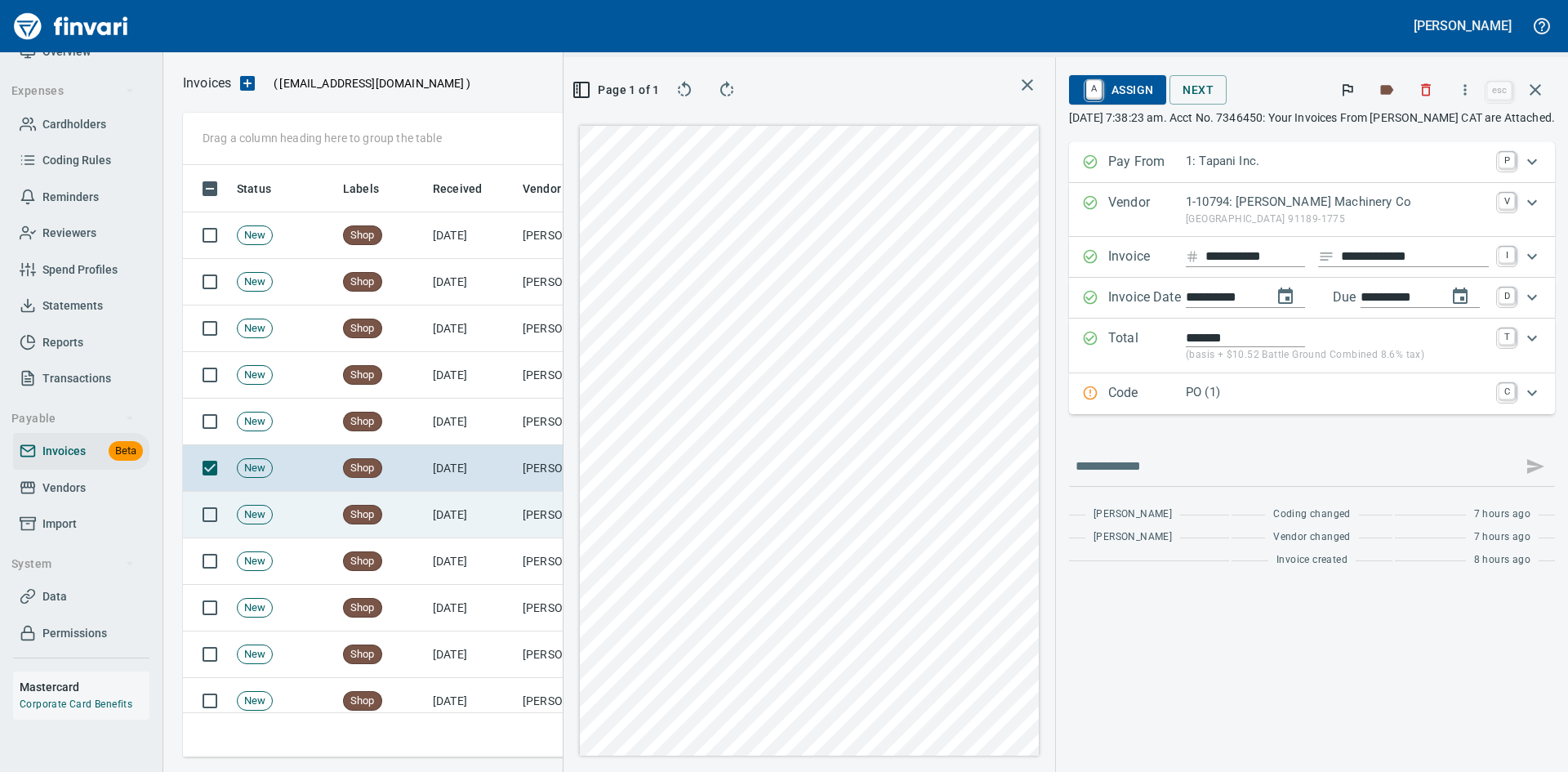
click at [450, 517] on td "[DATE]" at bounding box center [471, 515] width 90 height 46
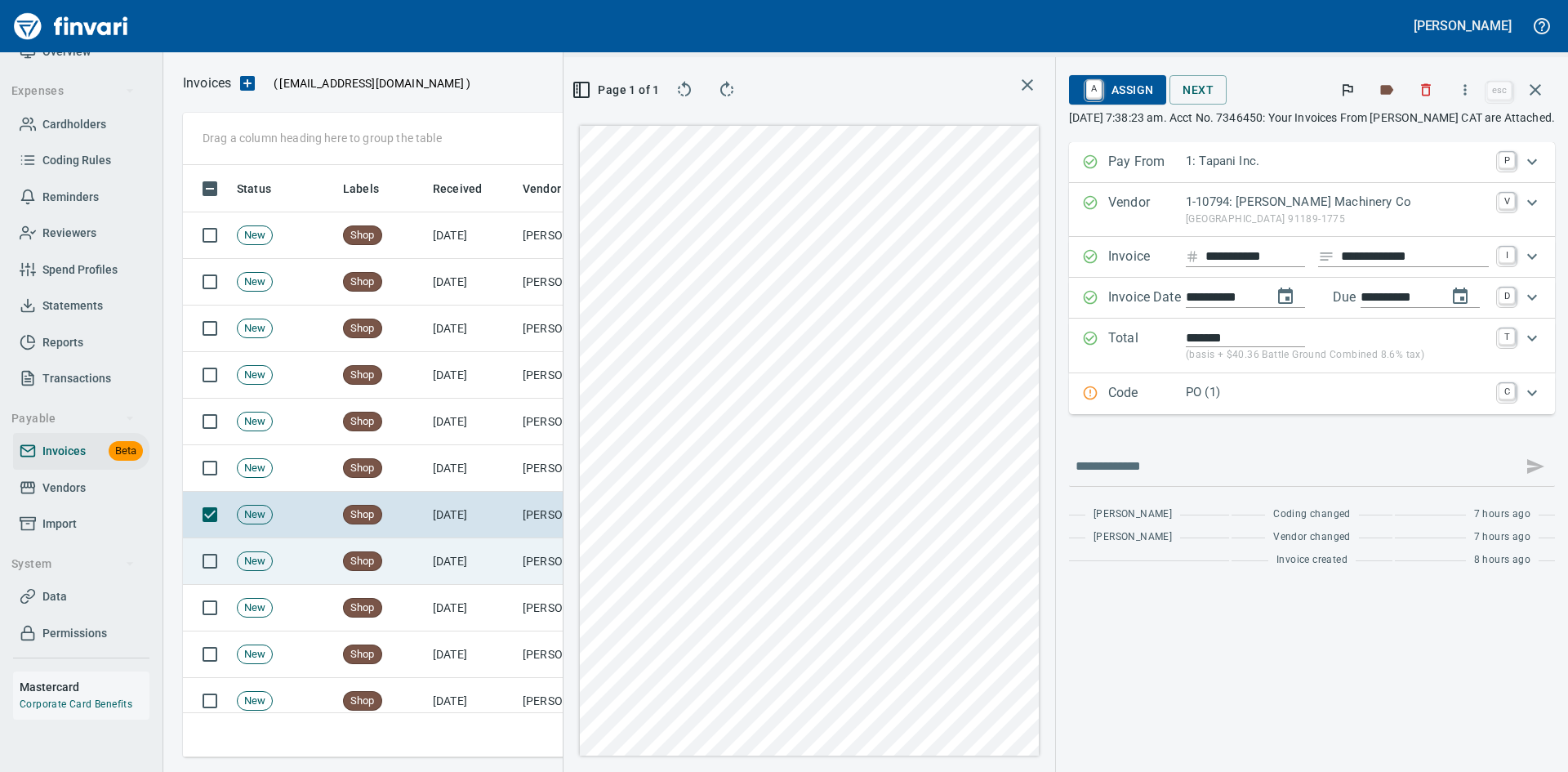
click at [444, 565] on td "[DATE]" at bounding box center [471, 561] width 90 height 46
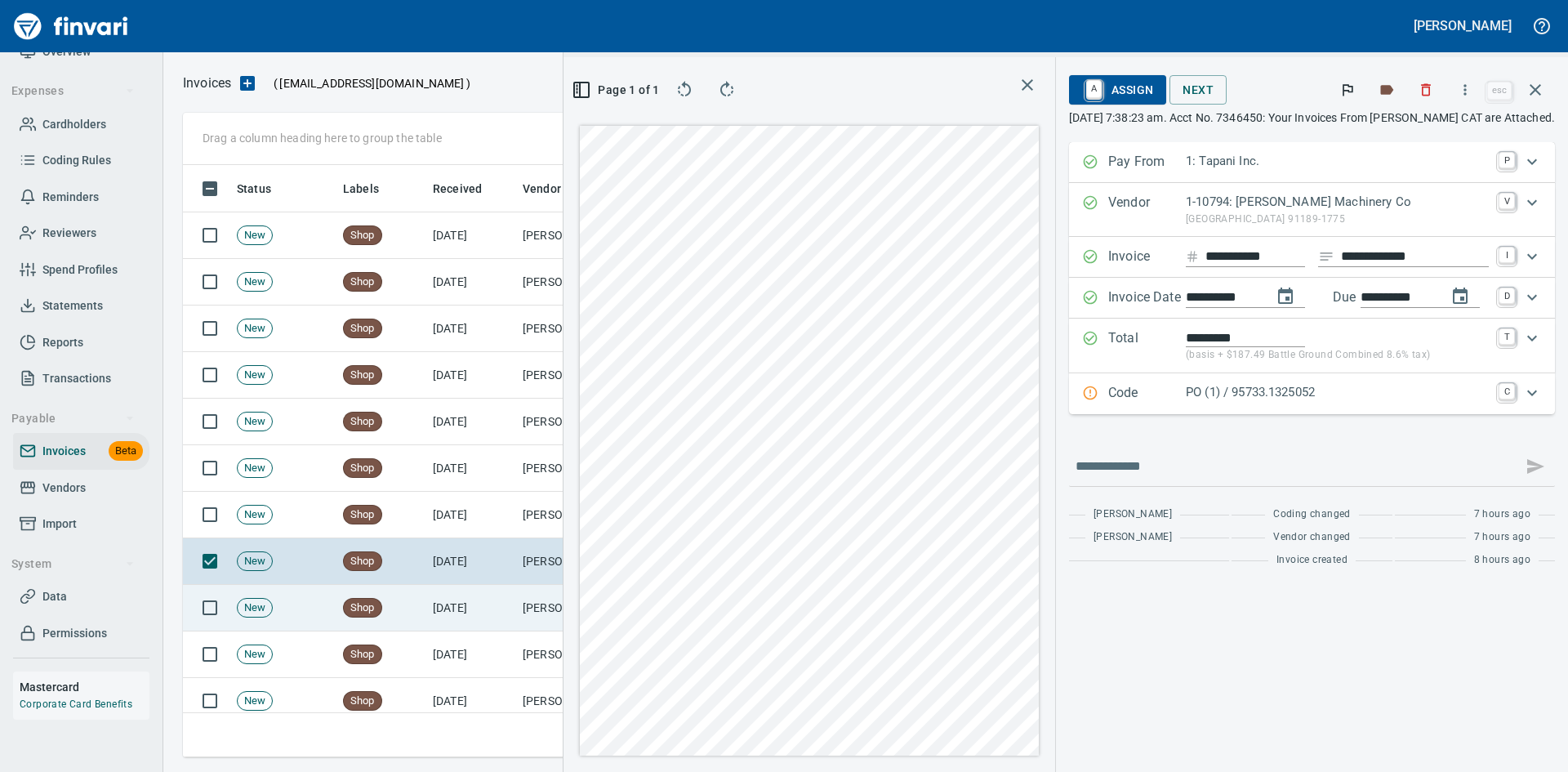
click at [451, 607] on td "[DATE]" at bounding box center [471, 608] width 90 height 46
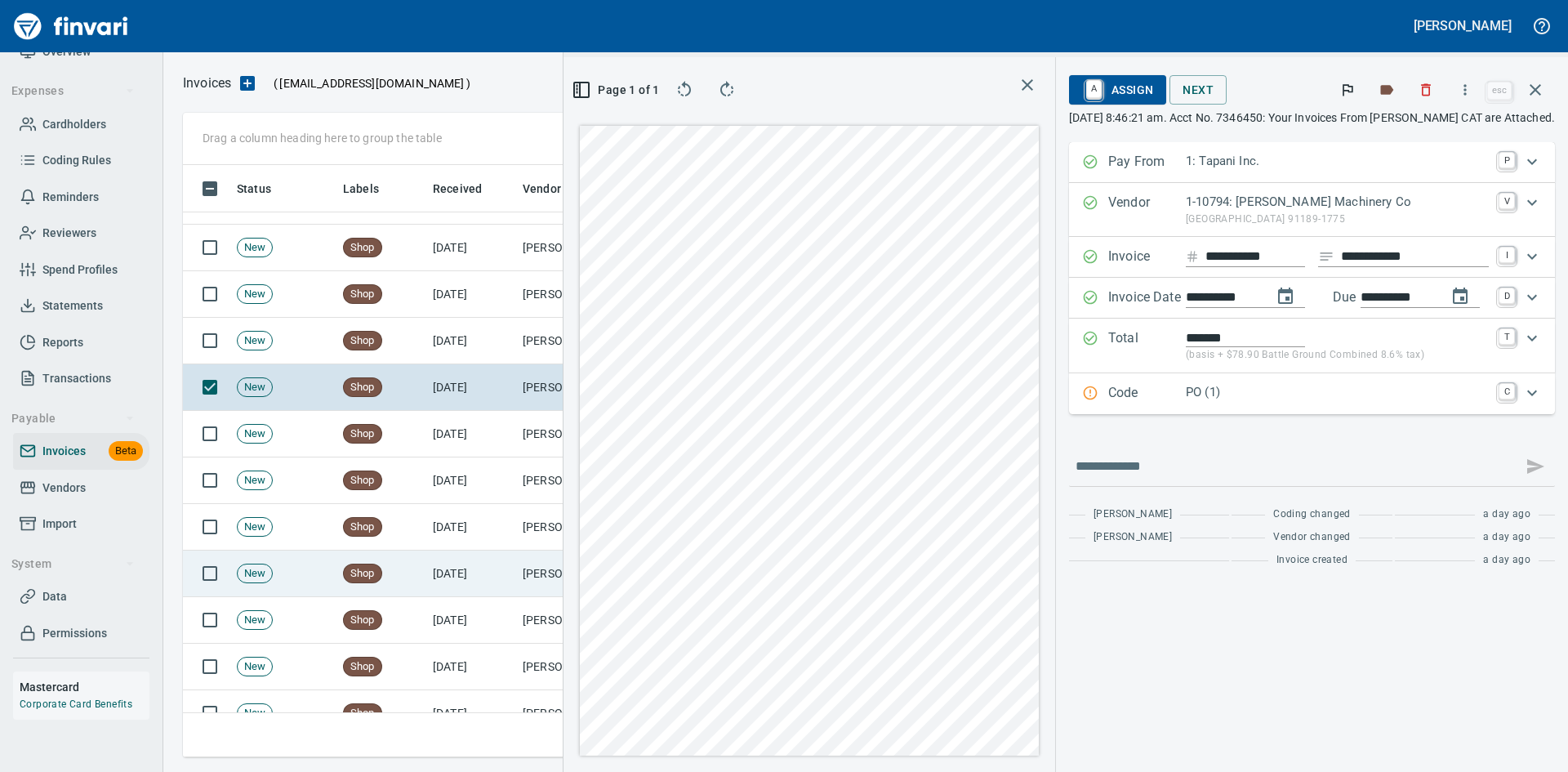
scroll to position [245, 0]
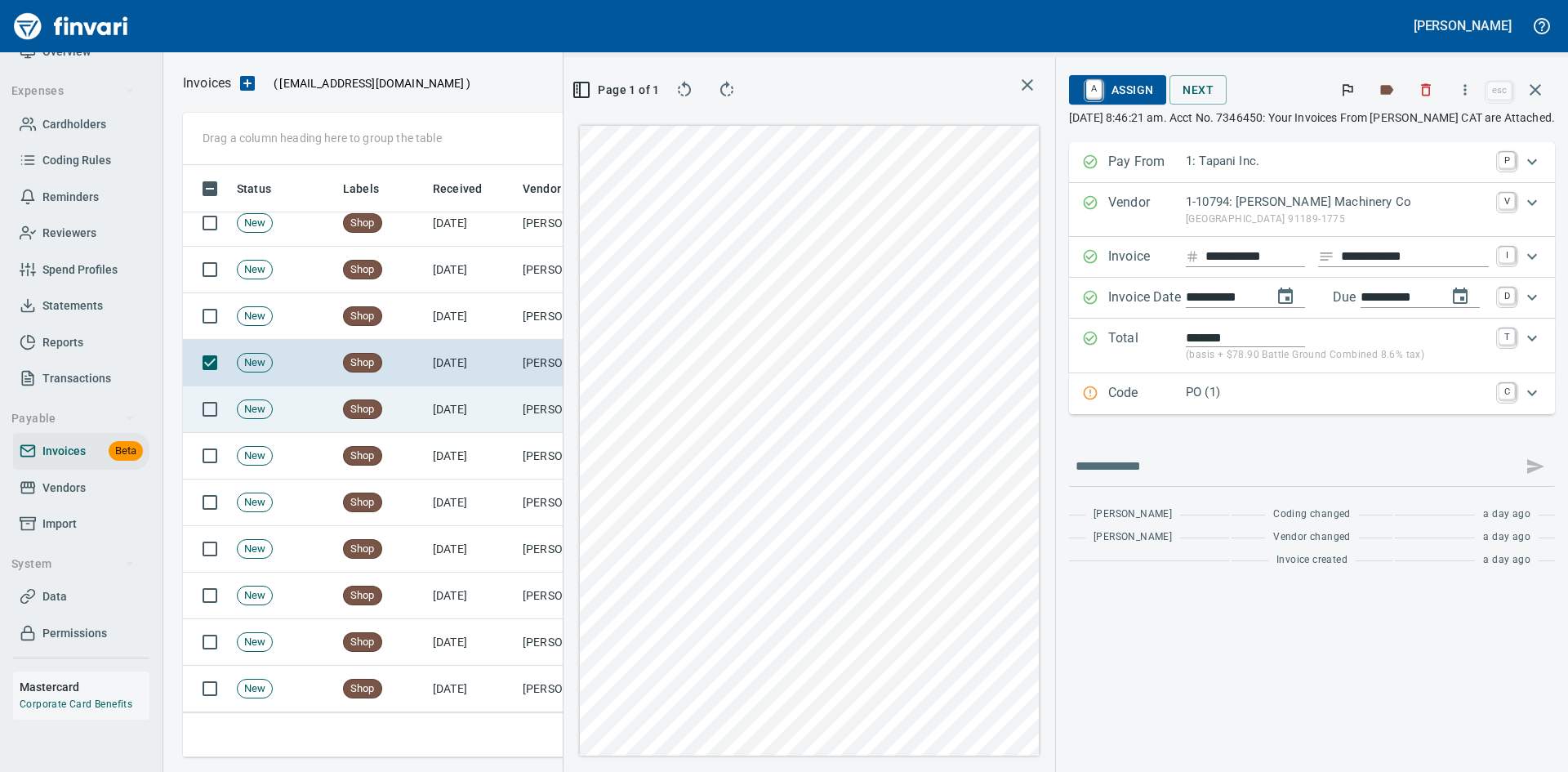
click at [468, 421] on td "[DATE]" at bounding box center [471, 410] width 90 height 46
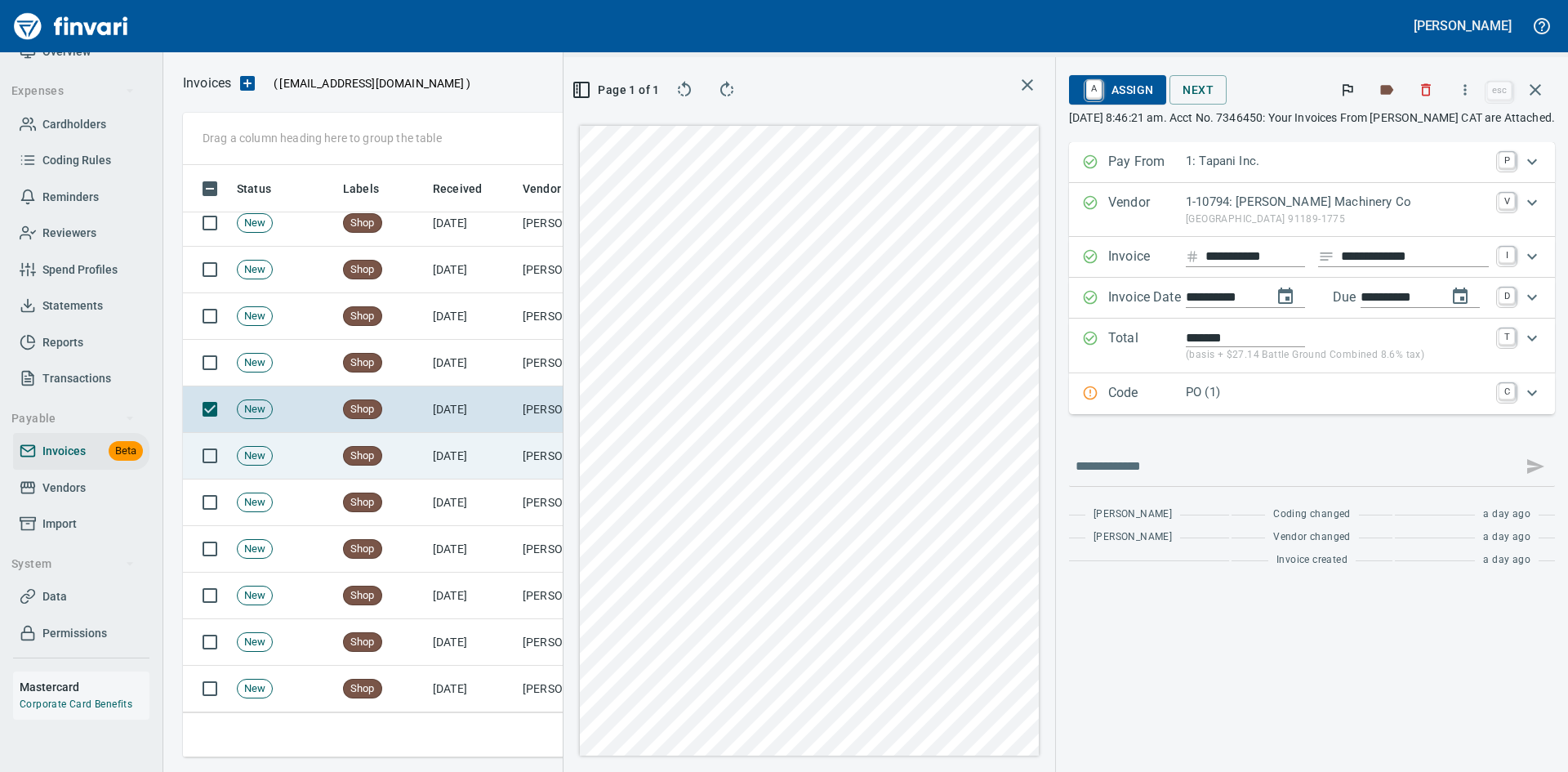
click at [468, 462] on td "[DATE]" at bounding box center [471, 456] width 90 height 46
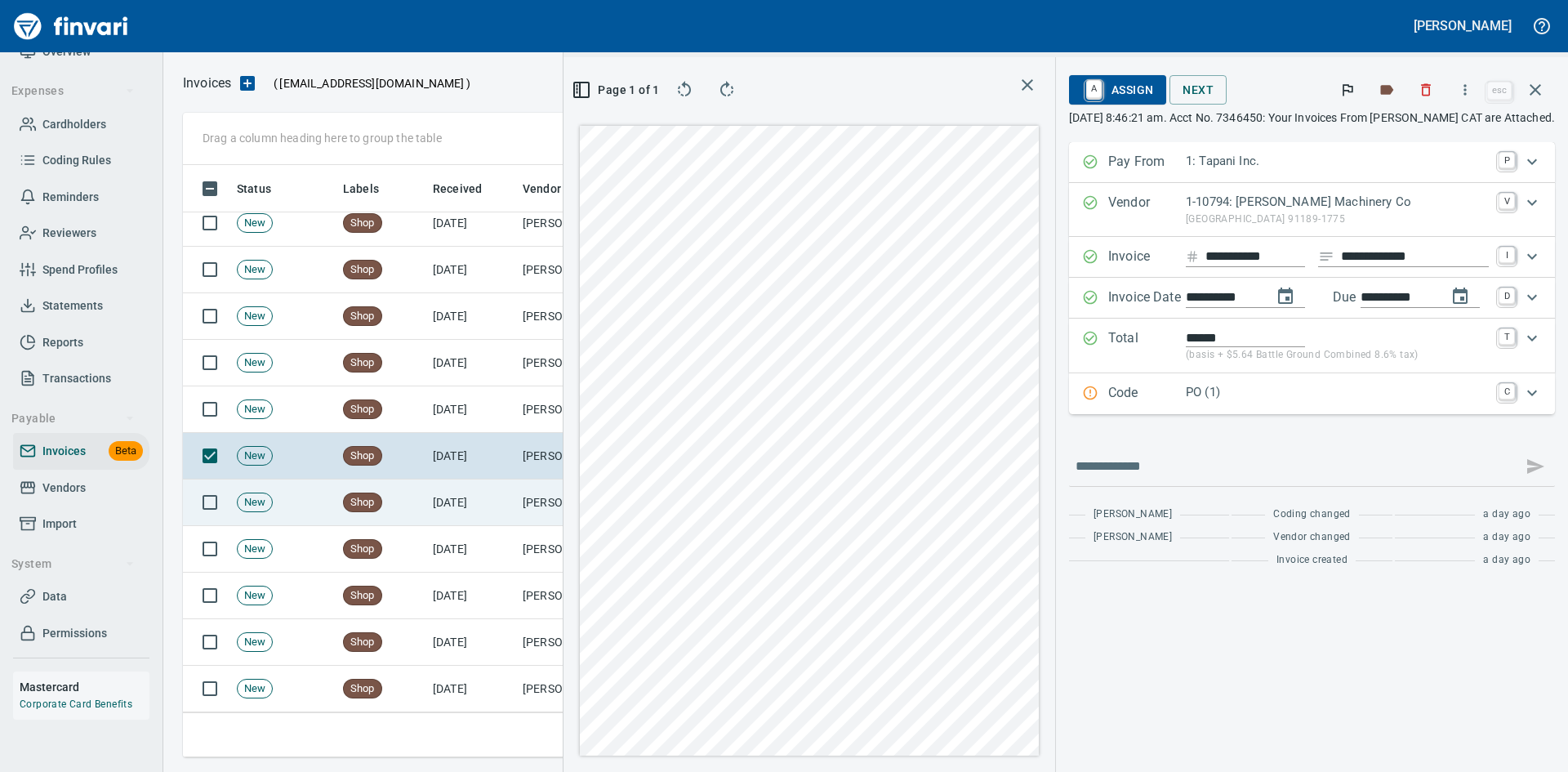
click at [452, 507] on td "[DATE]" at bounding box center [471, 502] width 90 height 46
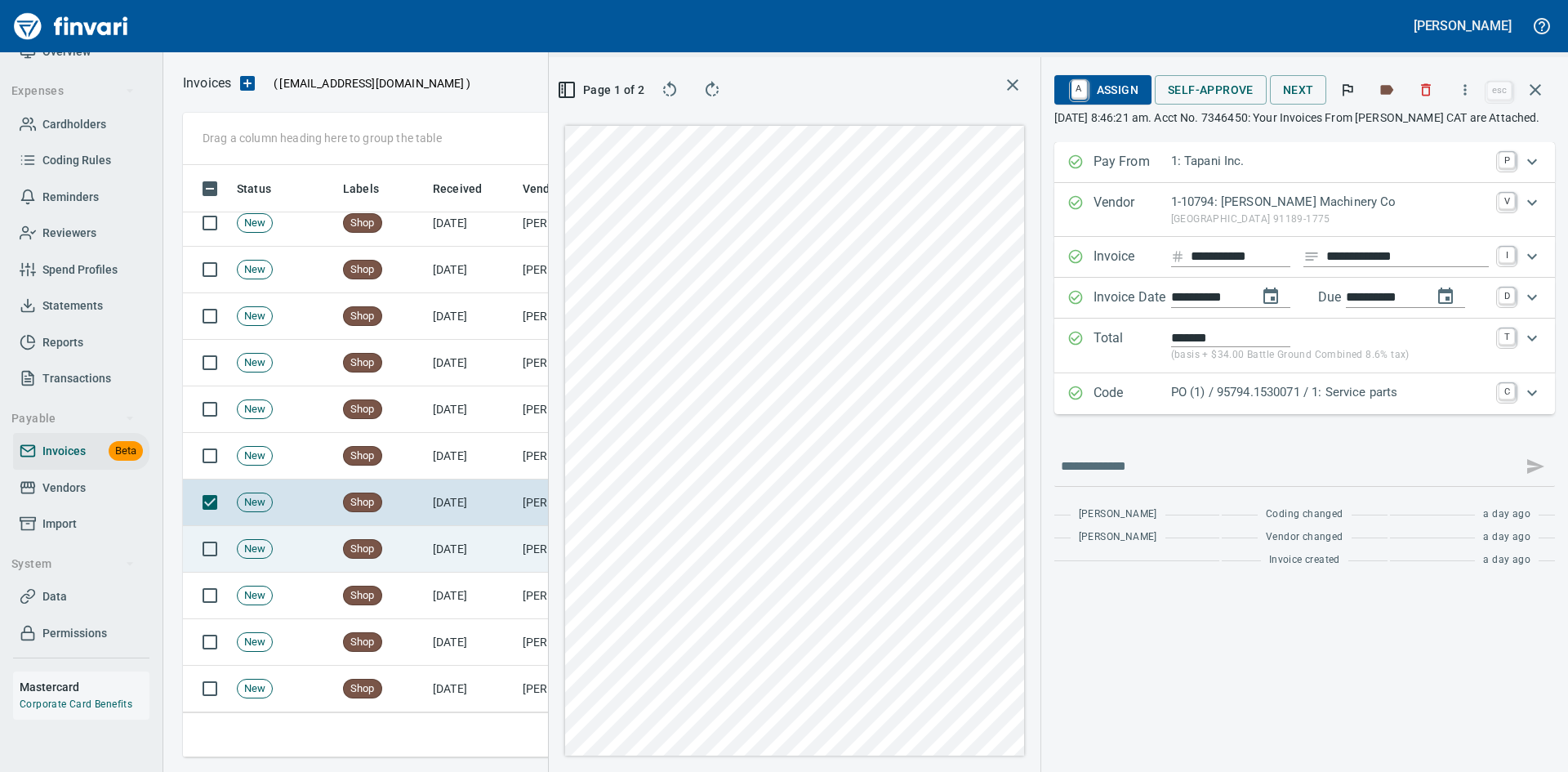
click at [448, 555] on td "[DATE]" at bounding box center [471, 549] width 90 height 46
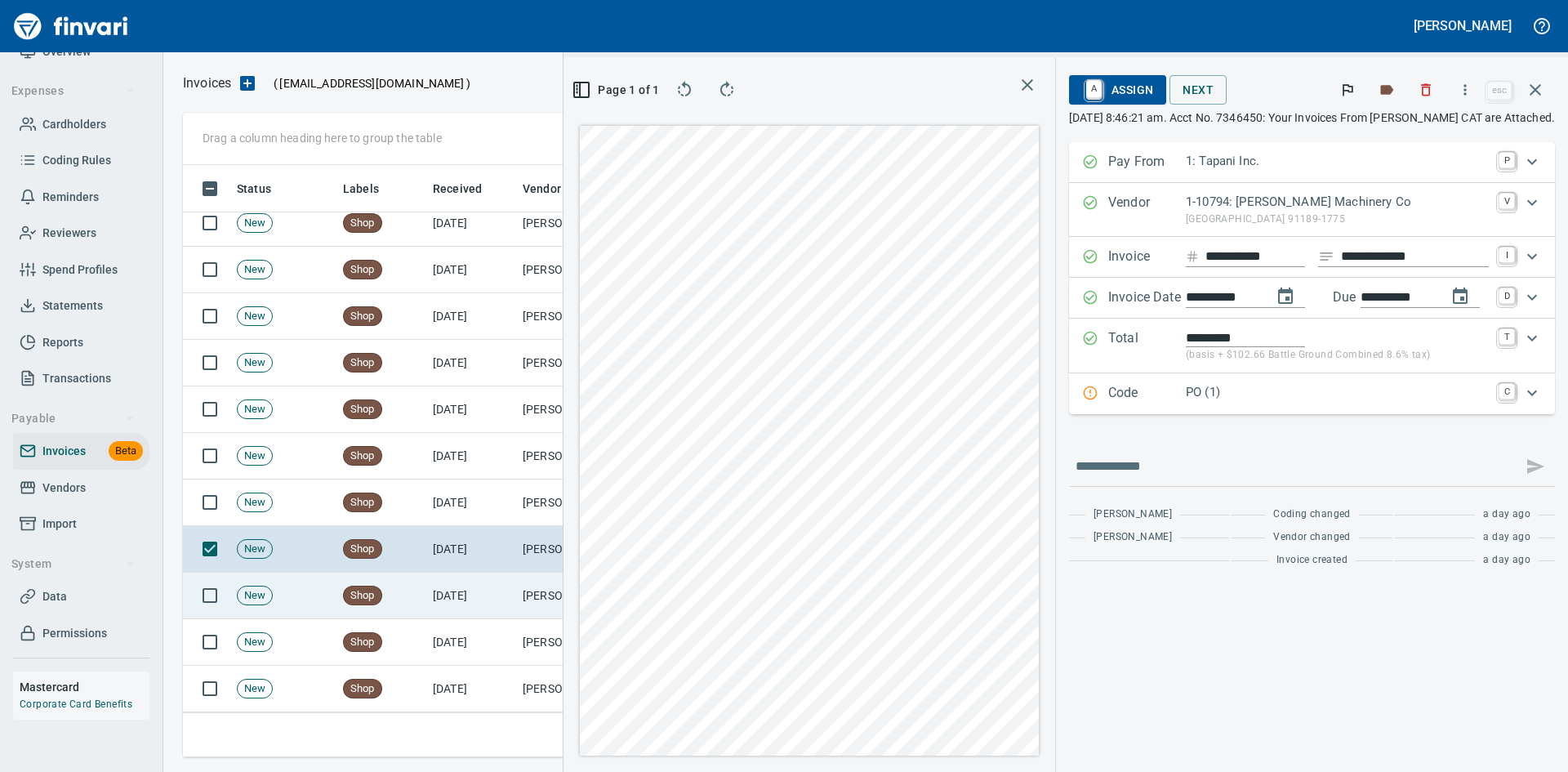
click at [444, 600] on td "[DATE]" at bounding box center [471, 596] width 90 height 46
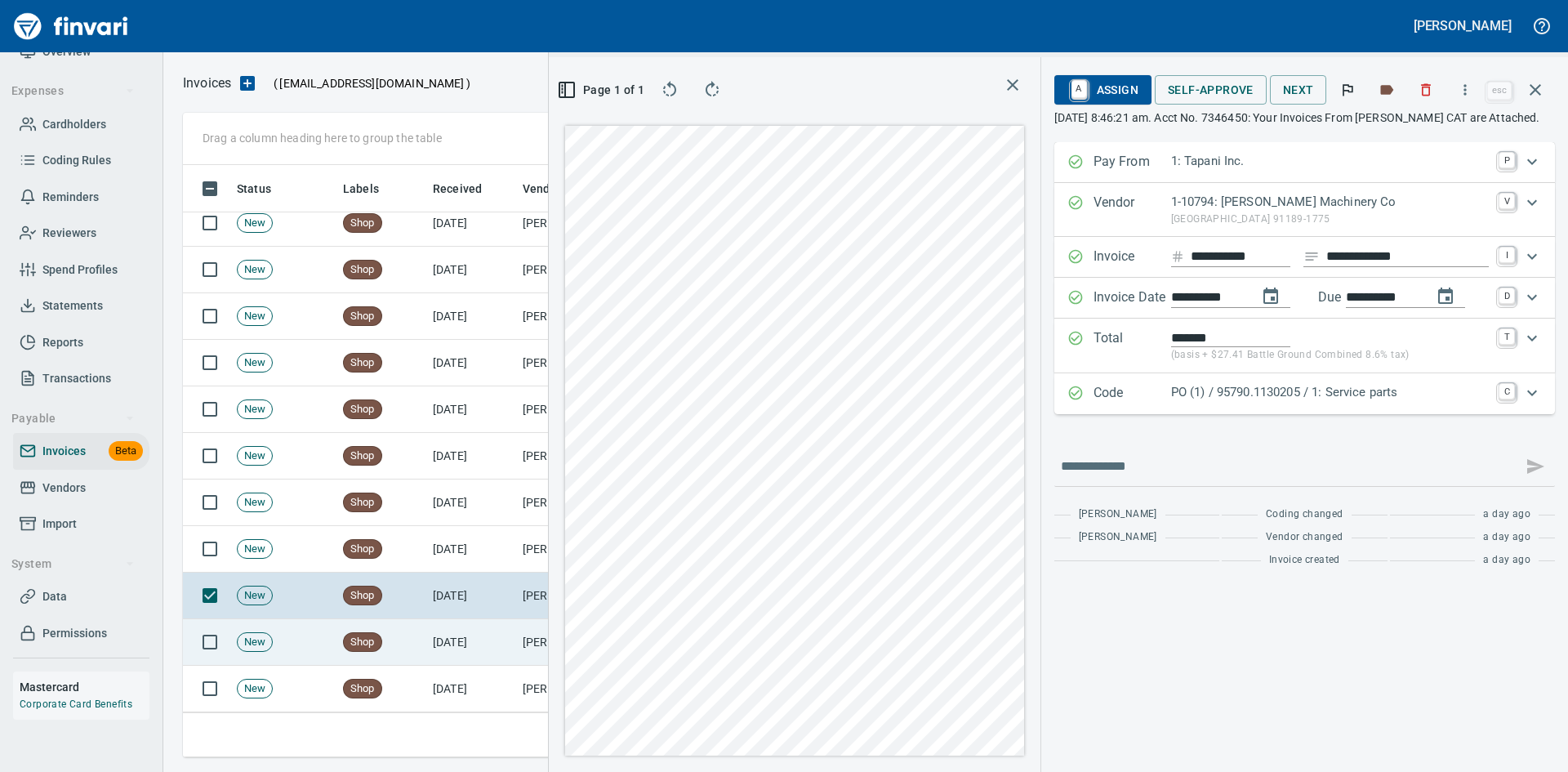
click at [448, 642] on td "[DATE]" at bounding box center [471, 642] width 90 height 46
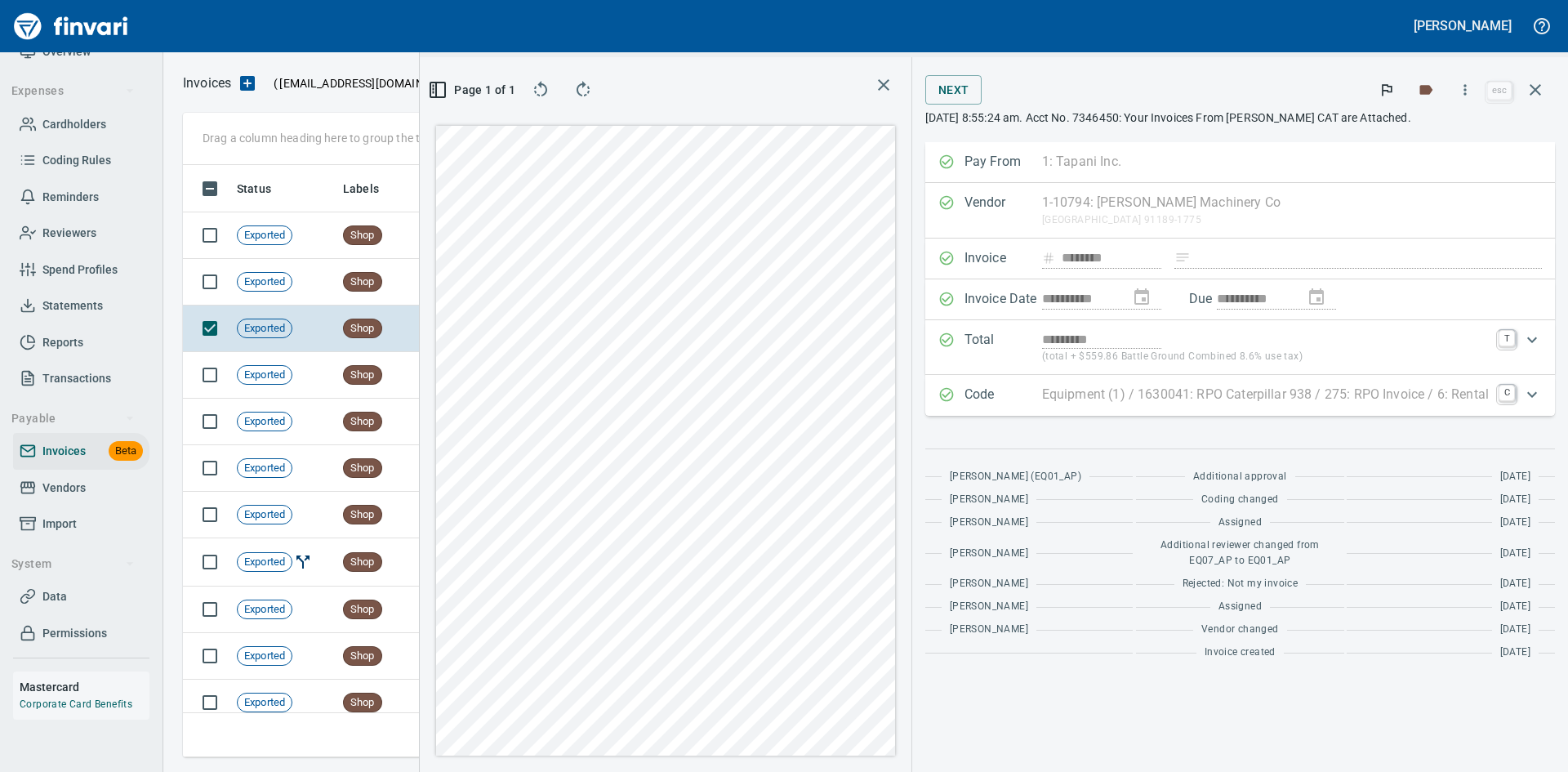
scroll to position [580, 932]
click at [305, 377] on td "Exported" at bounding box center [283, 375] width 106 height 46
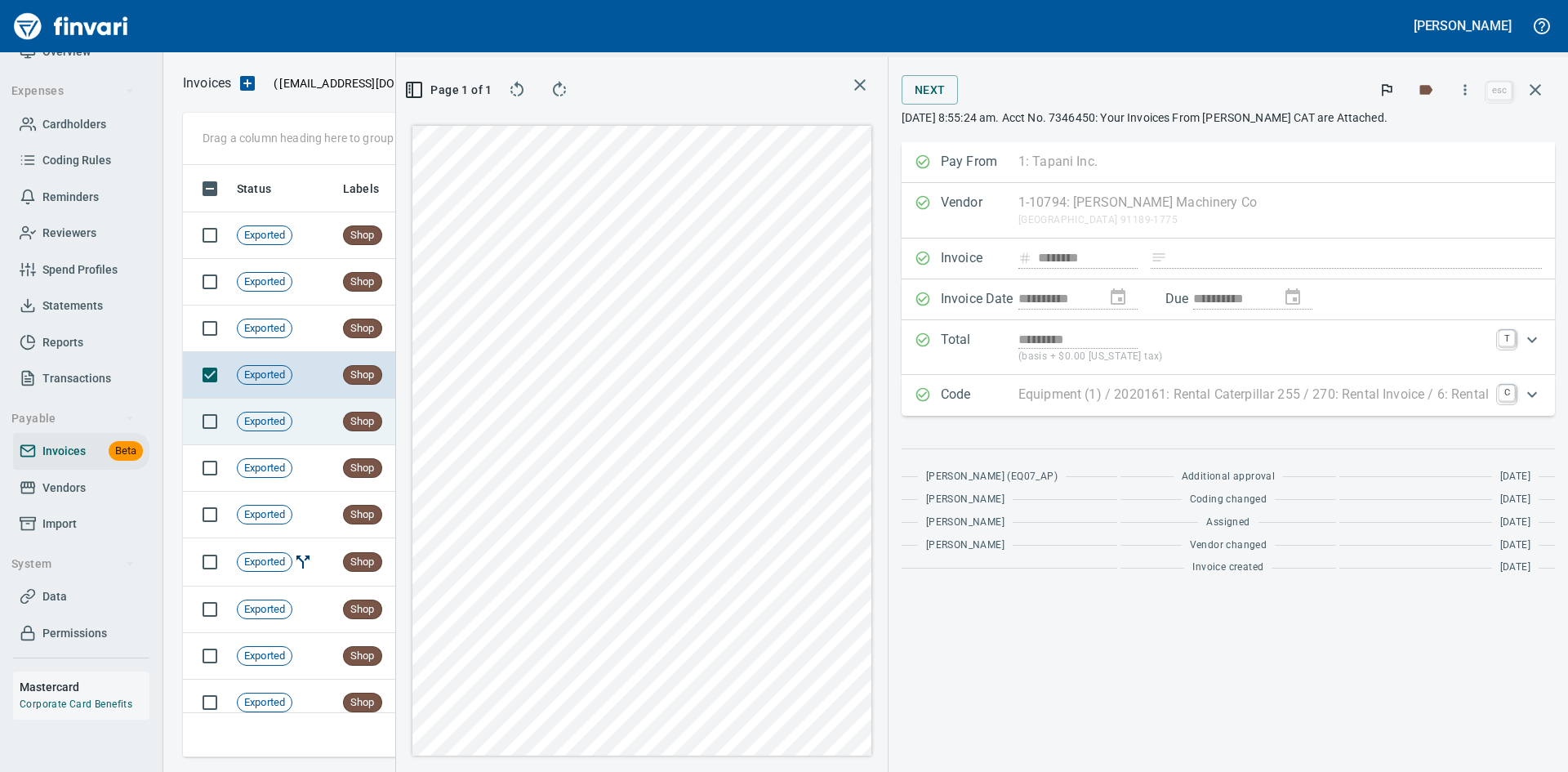
click at [327, 419] on td "Exported" at bounding box center [283, 421] width 106 height 46
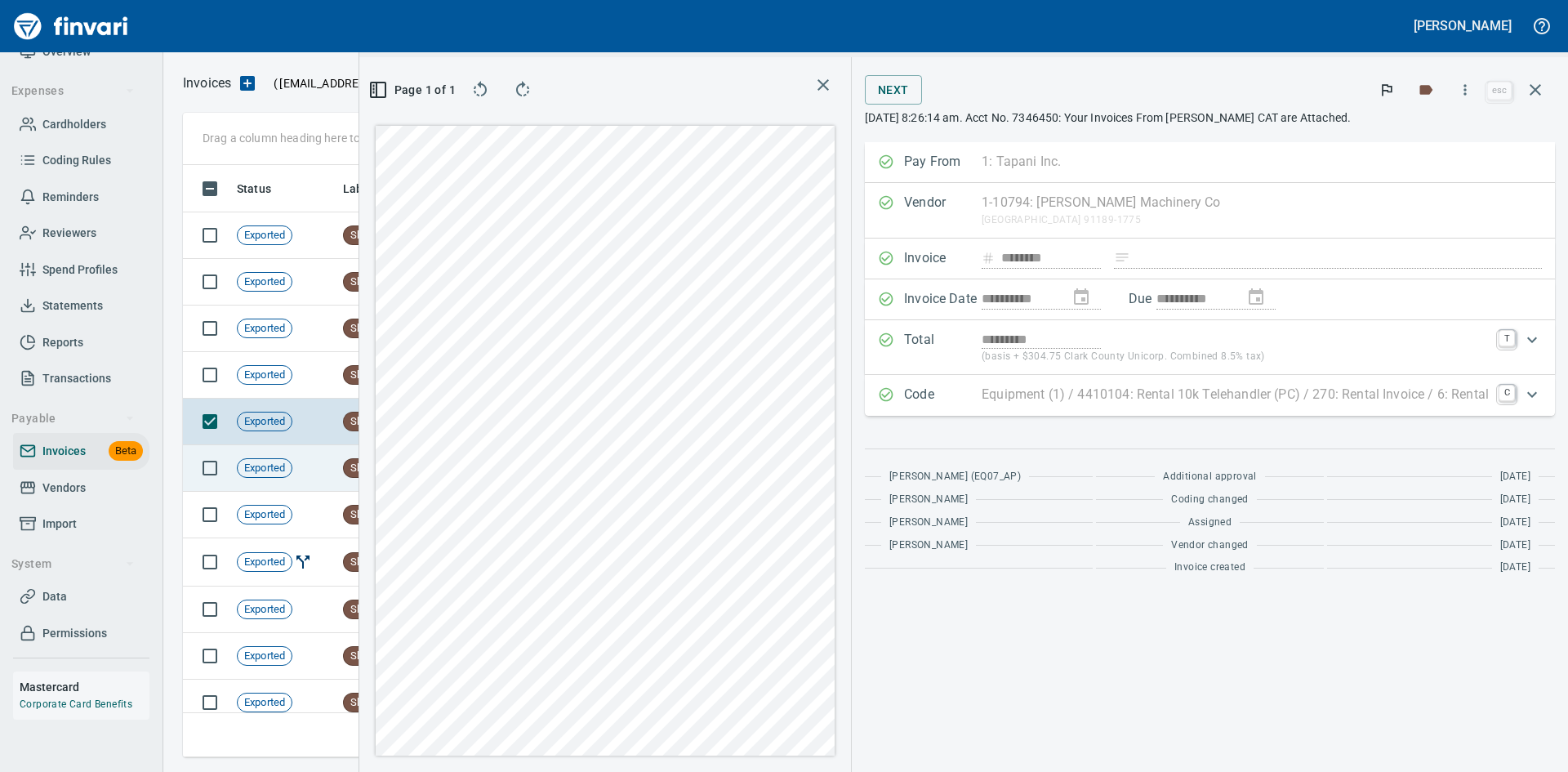
click at [313, 446] on td "Exported" at bounding box center [283, 468] width 106 height 46
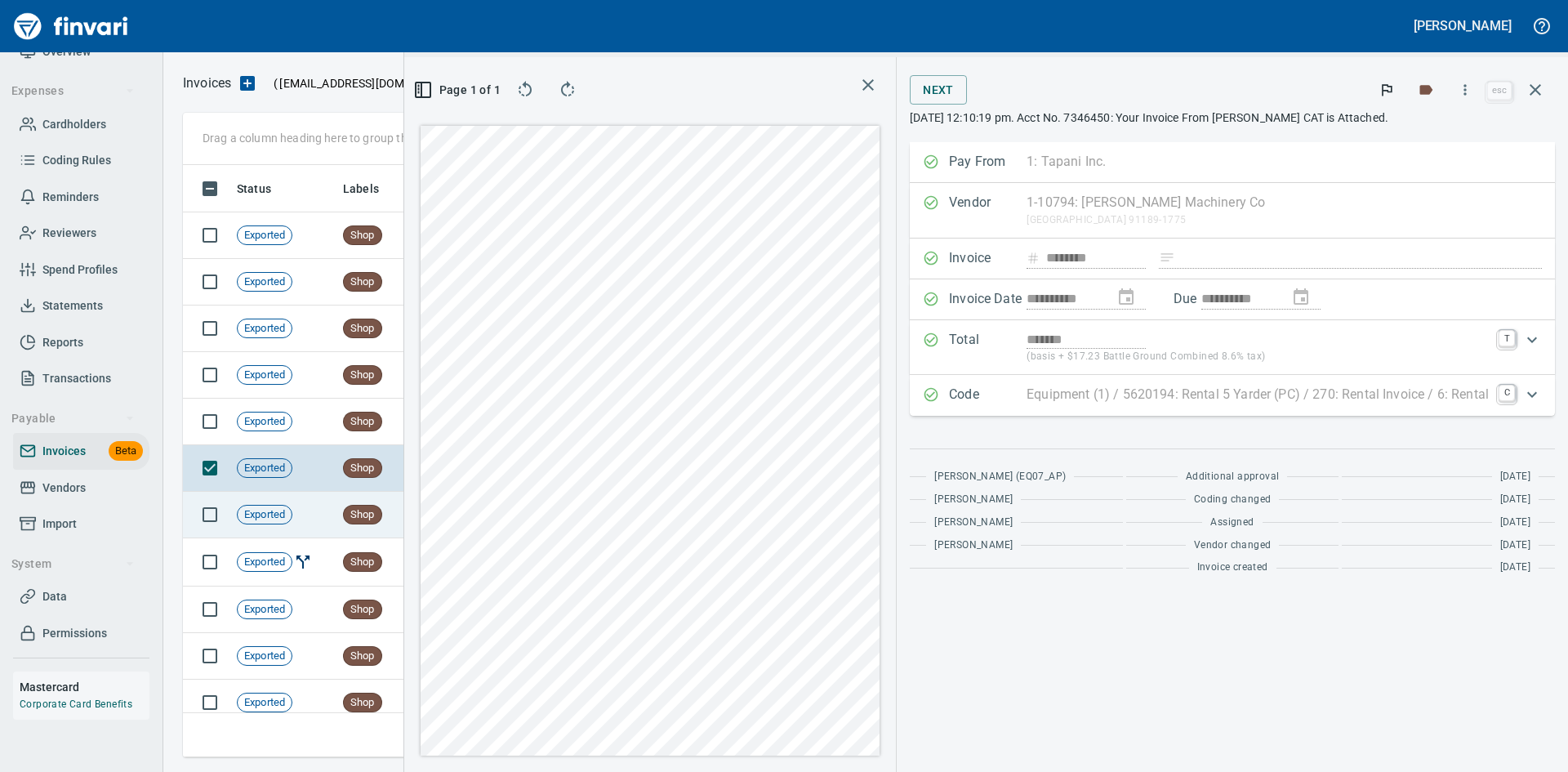
click at [317, 518] on td "Exported" at bounding box center [283, 515] width 106 height 46
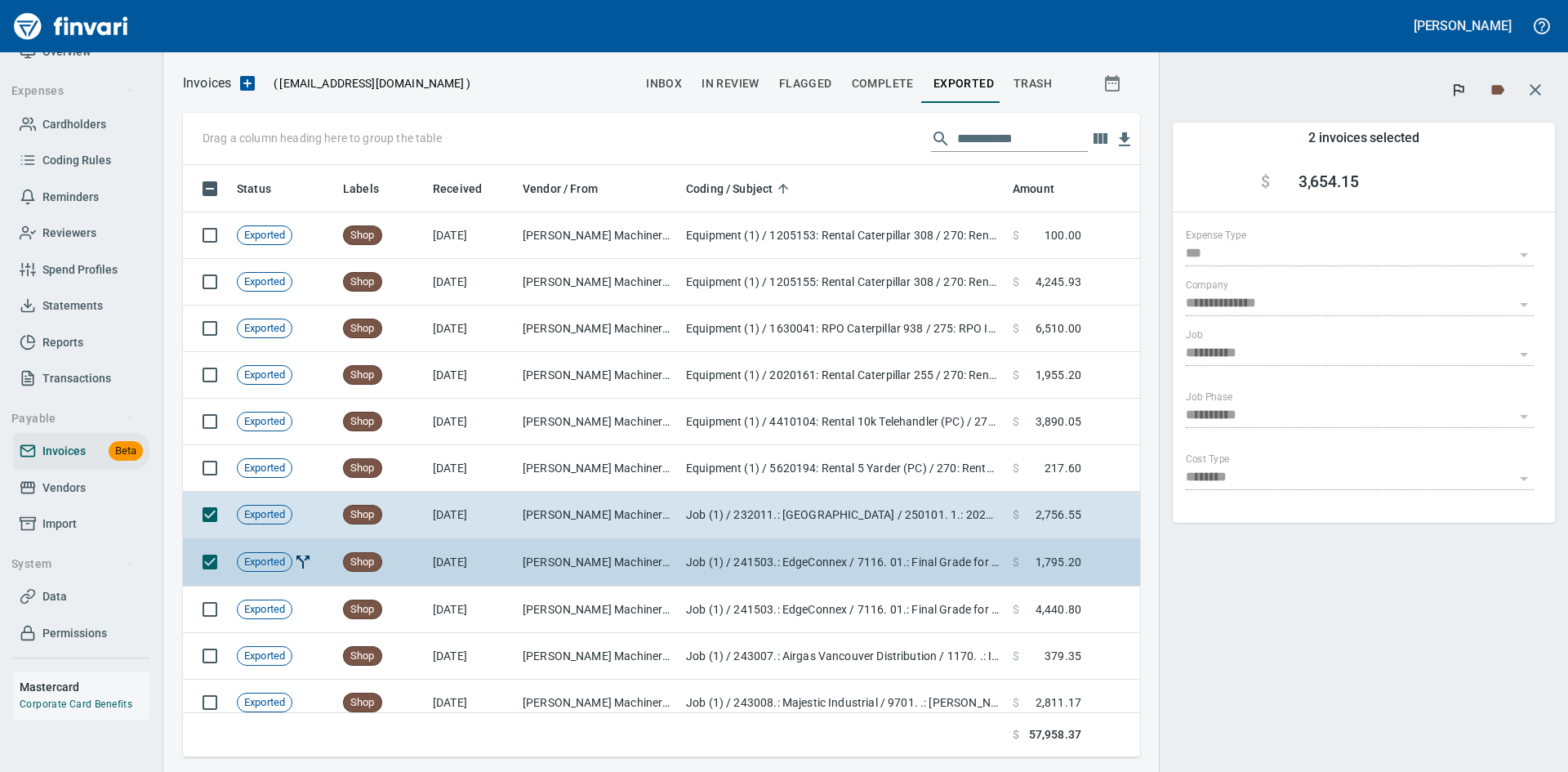
click at [419, 559] on td "Shop" at bounding box center [381, 562] width 90 height 48
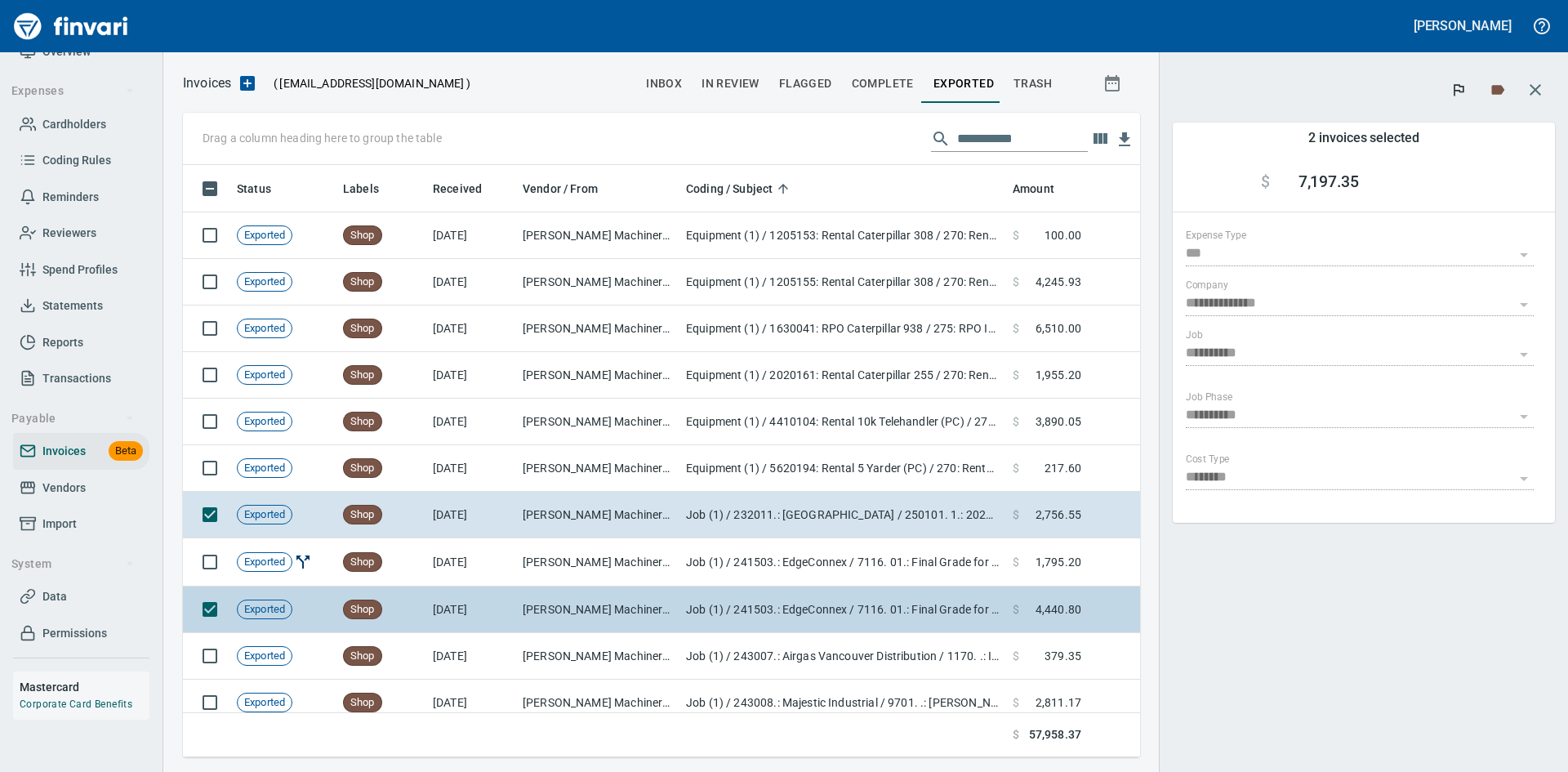
click at [567, 600] on td "[PERSON_NAME] Machinery Co (1-10794)" at bounding box center [598, 609] width 163 height 46
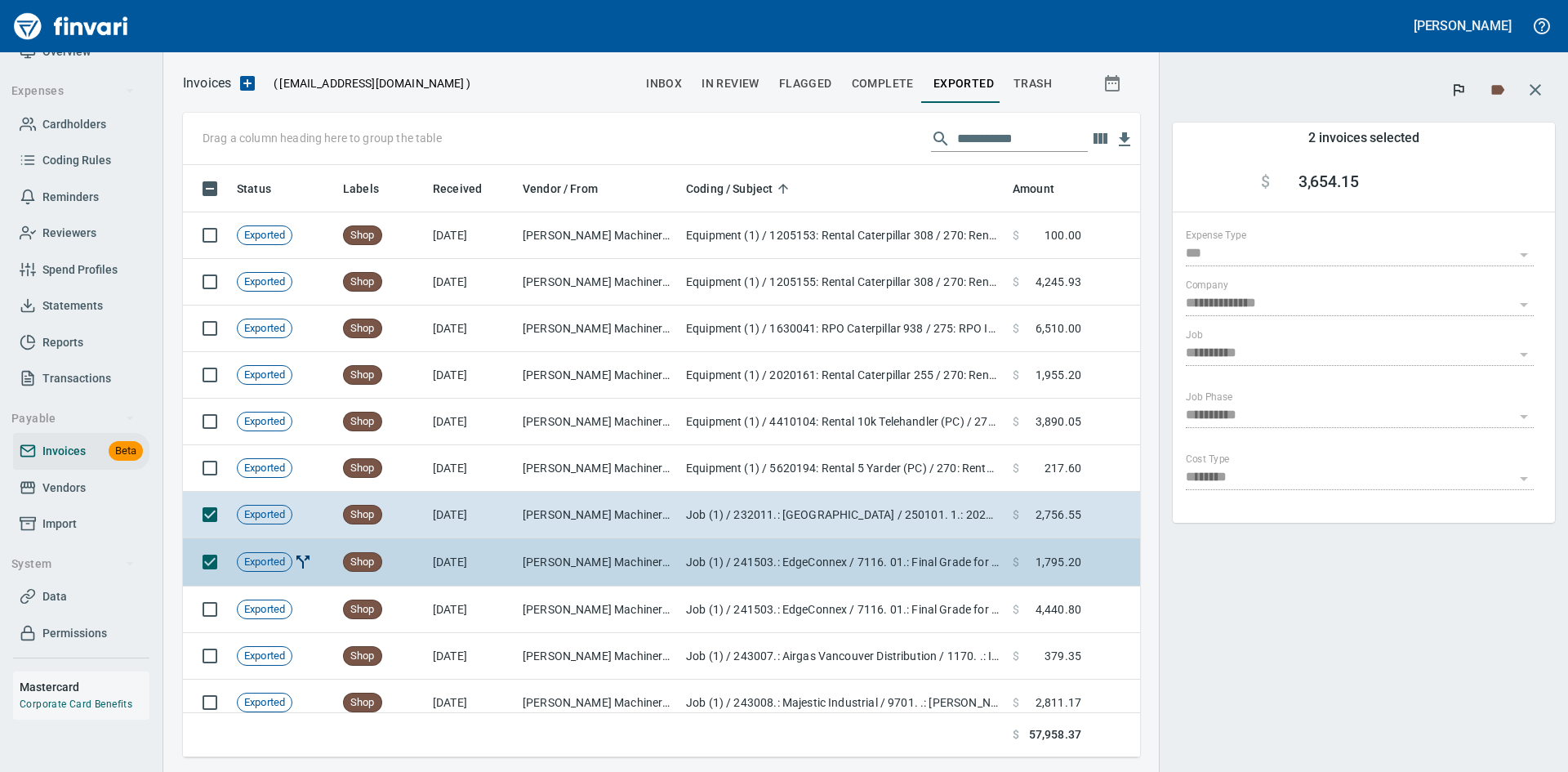
click at [545, 574] on td "[PERSON_NAME] Machinery Co (1-10794)" at bounding box center [598, 562] width 163 height 48
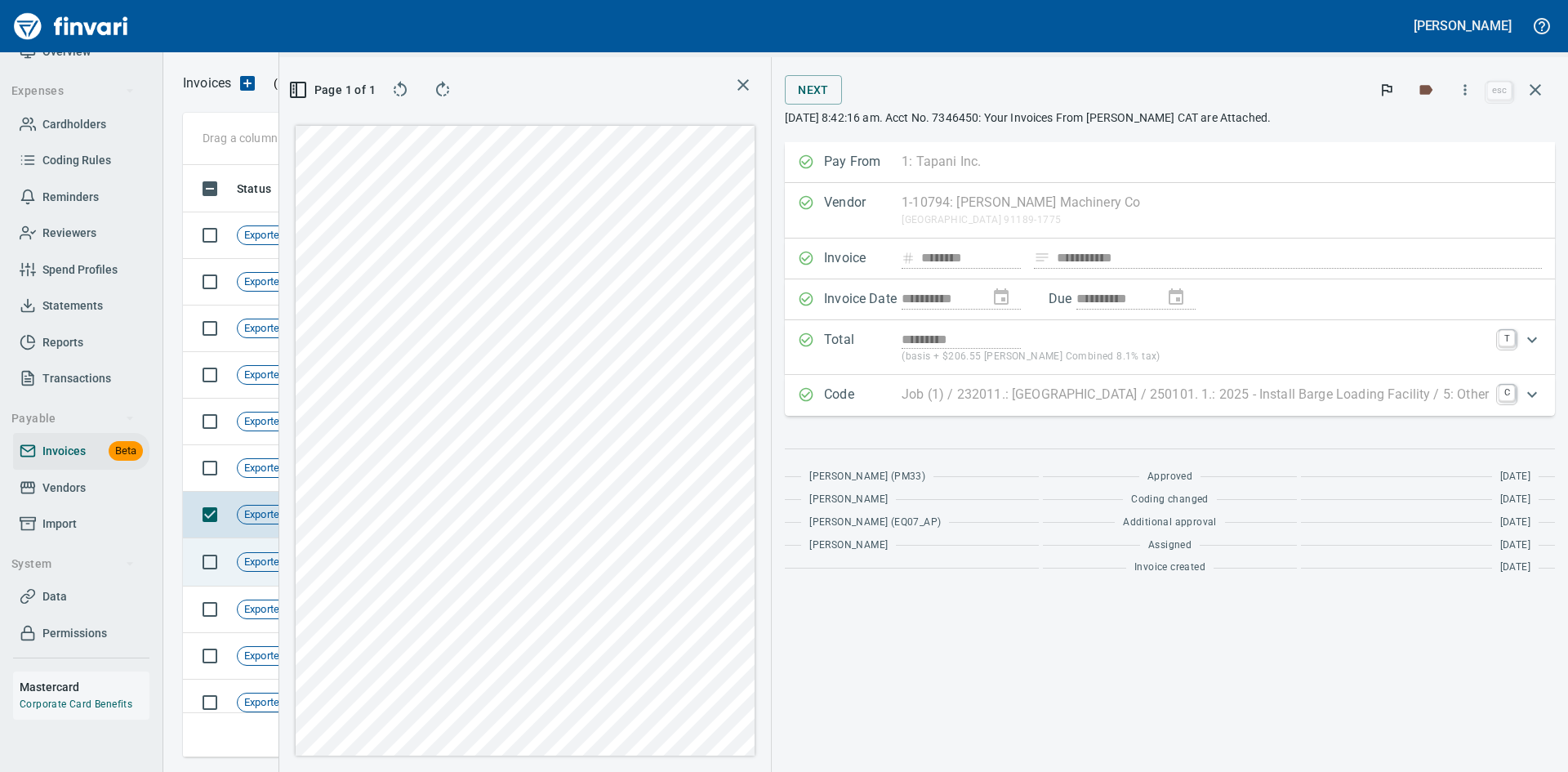
click at [192, 574] on td at bounding box center [207, 562] width 47 height 48
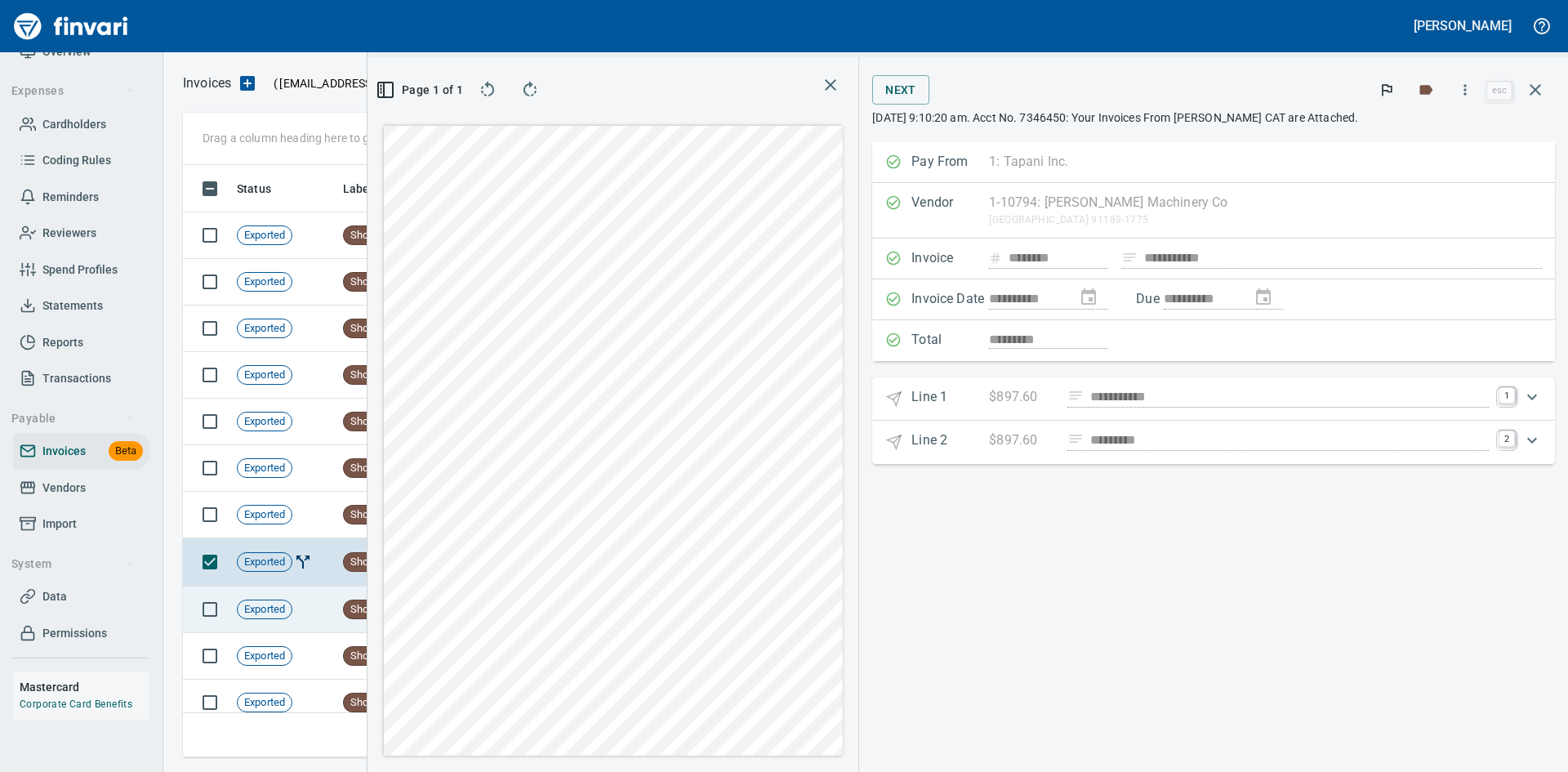
click at [305, 609] on td "Exported" at bounding box center [283, 609] width 106 height 46
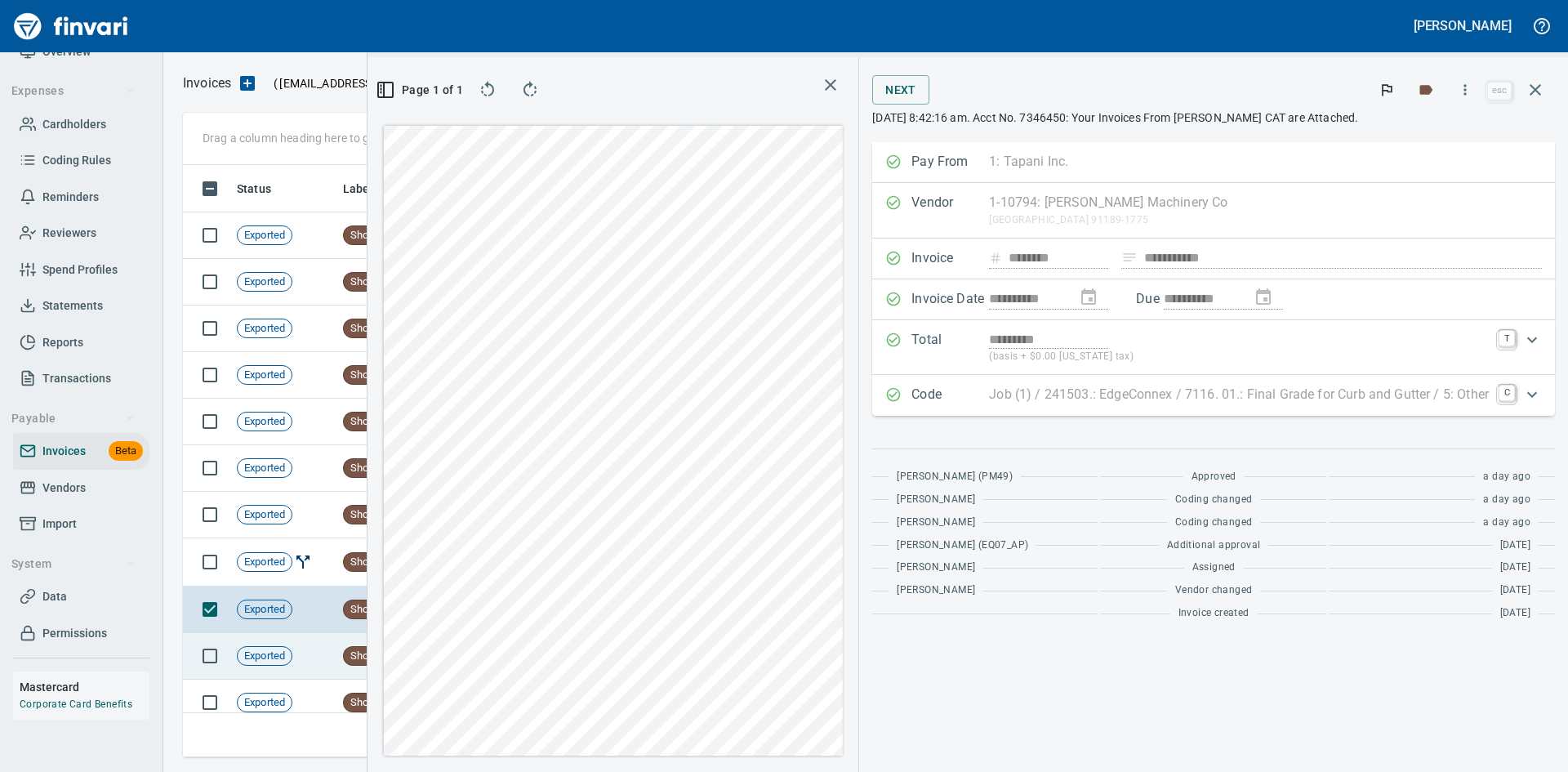
click at [309, 648] on td "Exported" at bounding box center [283, 656] width 106 height 46
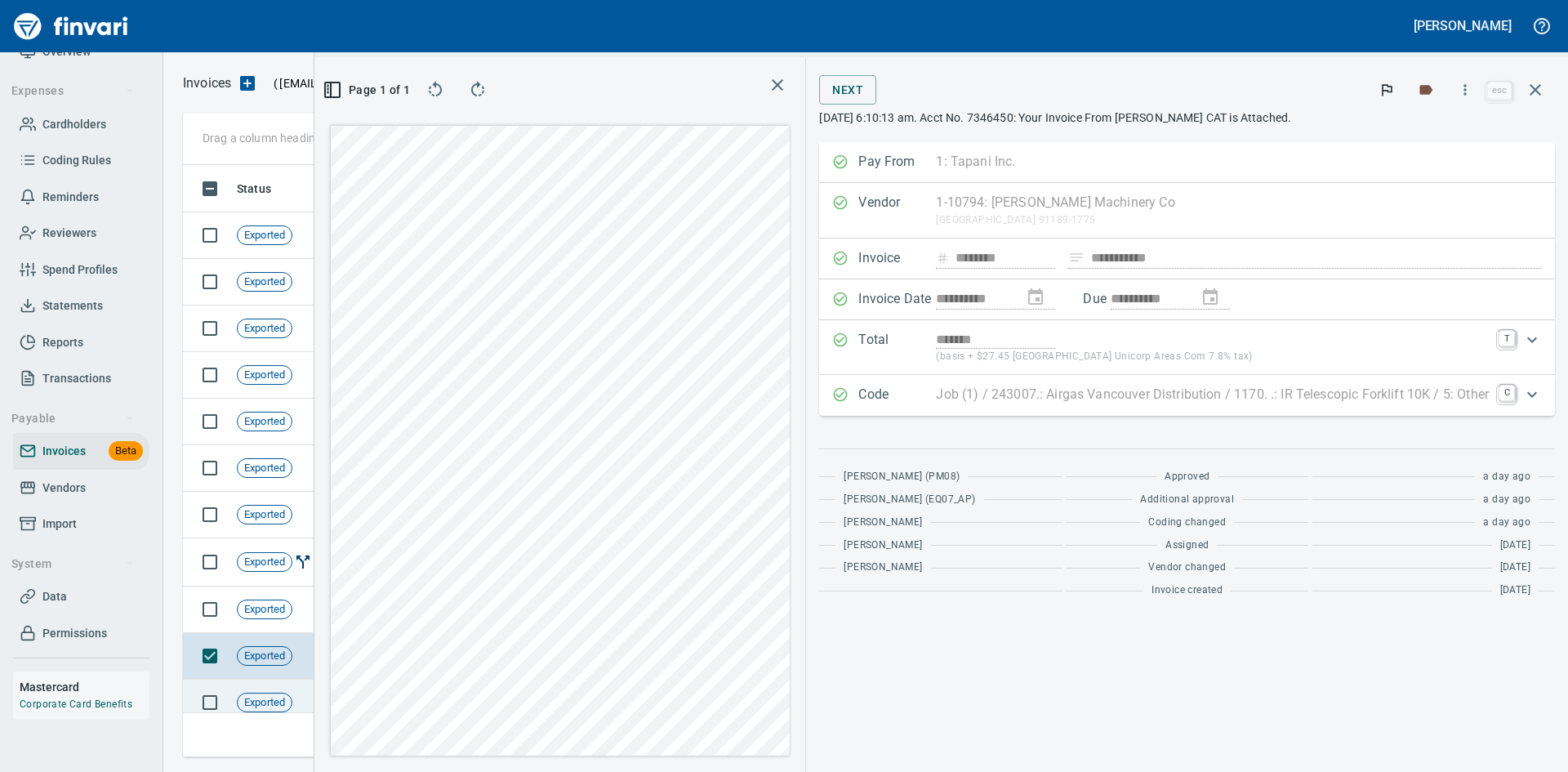
click at [295, 697] on td "Exported" at bounding box center [283, 703] width 106 height 46
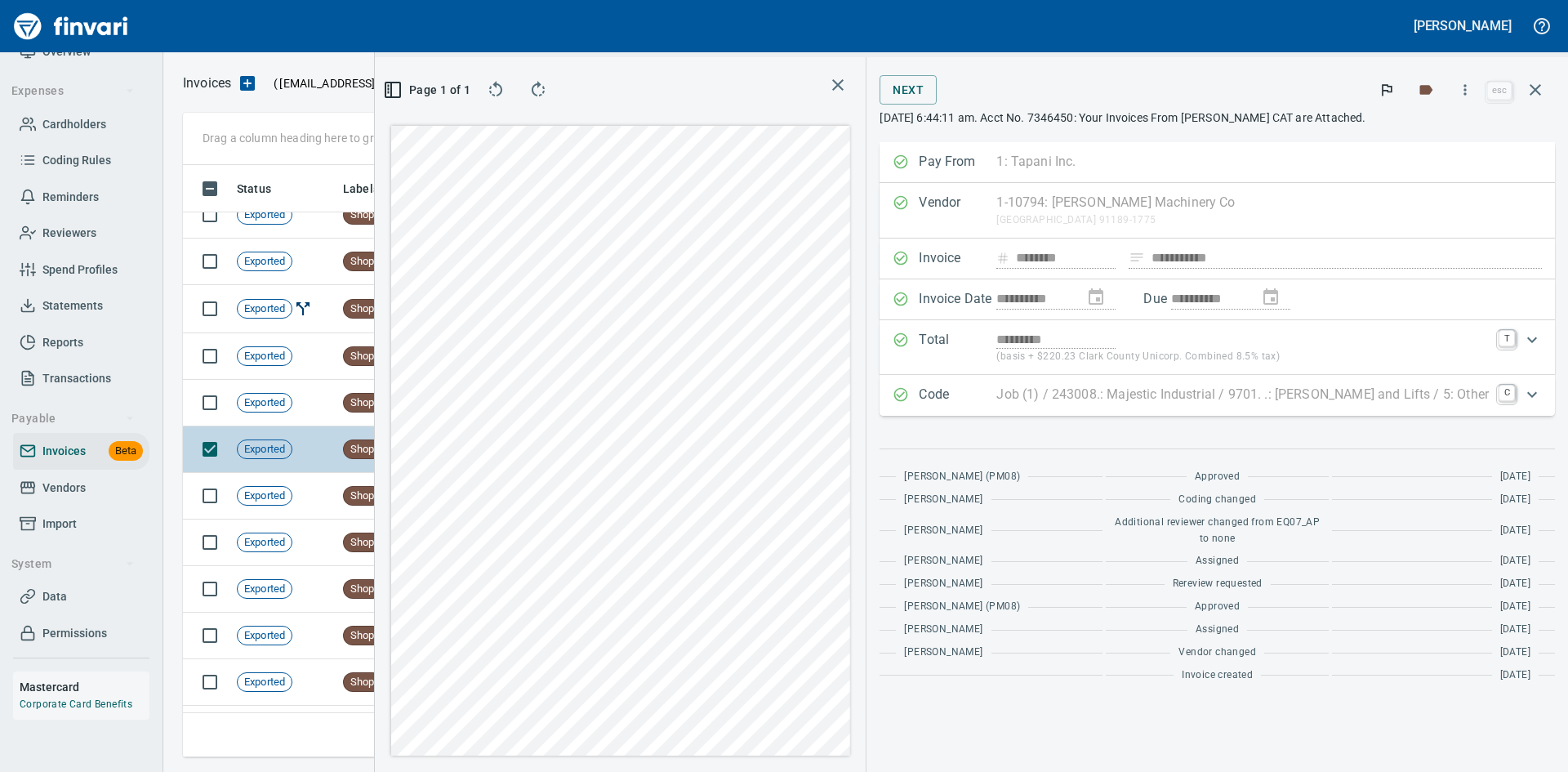
scroll to position [327, 0]
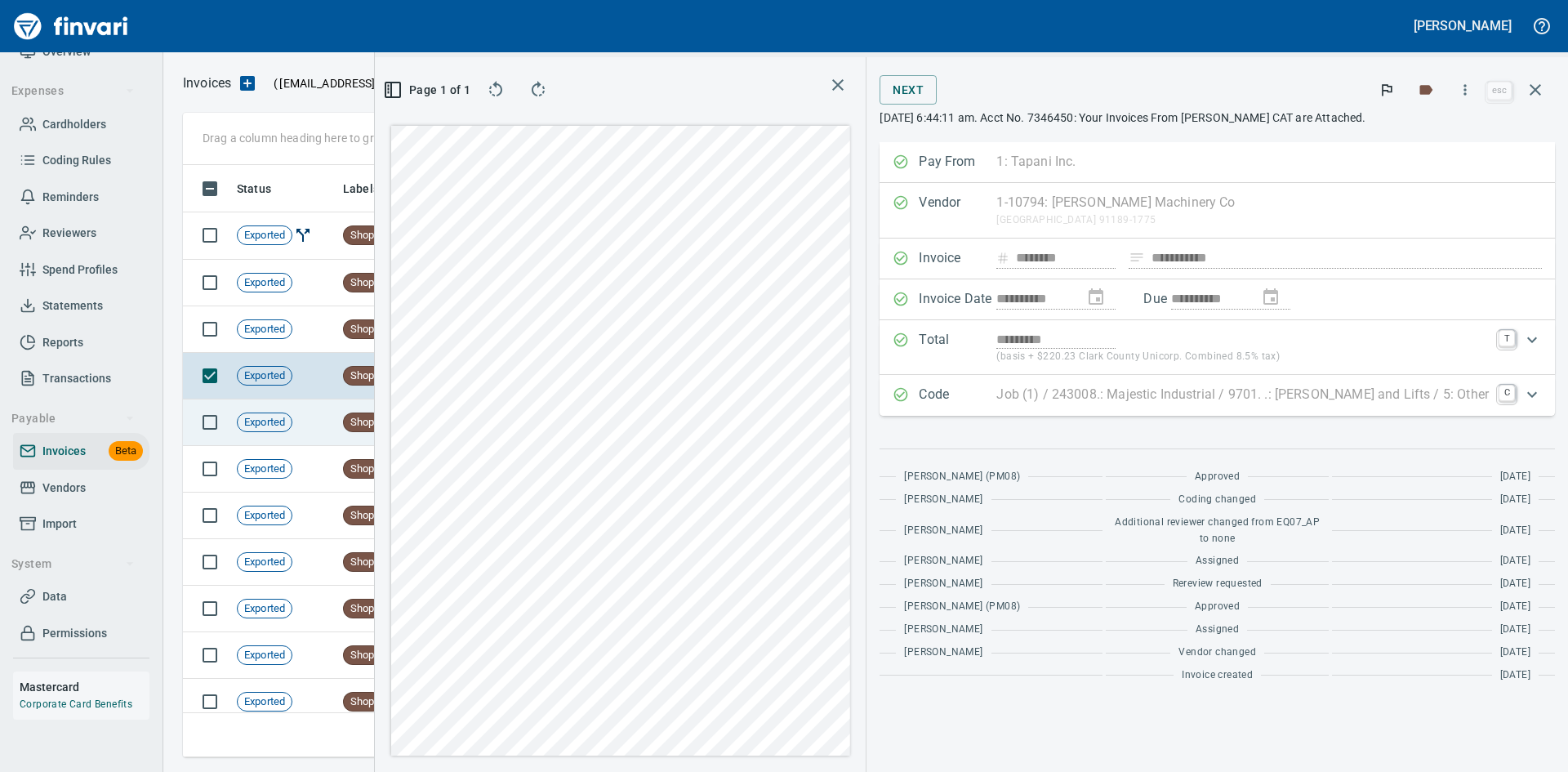
click at [325, 432] on td "Exported" at bounding box center [283, 422] width 106 height 46
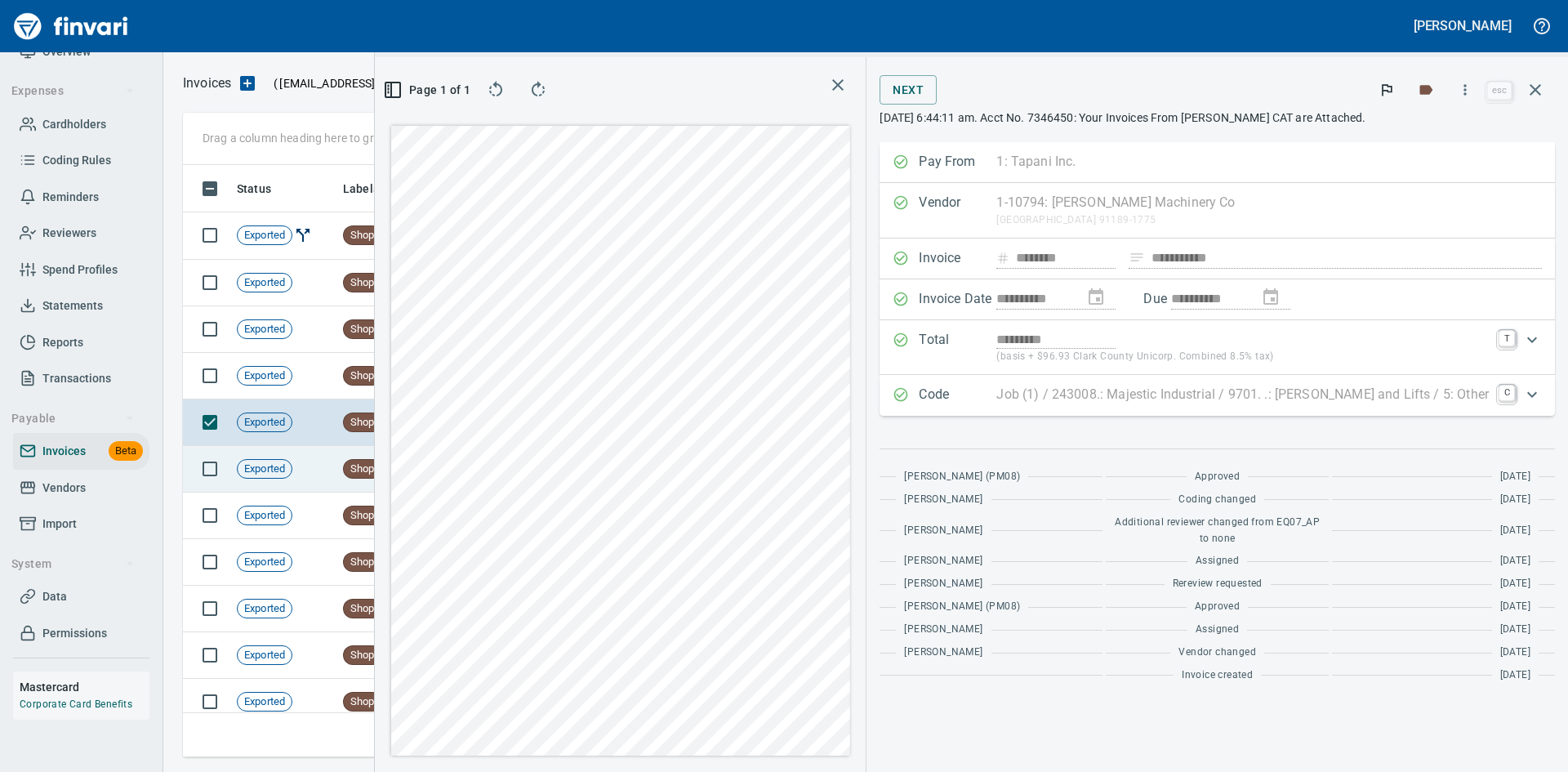
click at [335, 479] on td "Exported" at bounding box center [283, 469] width 106 height 46
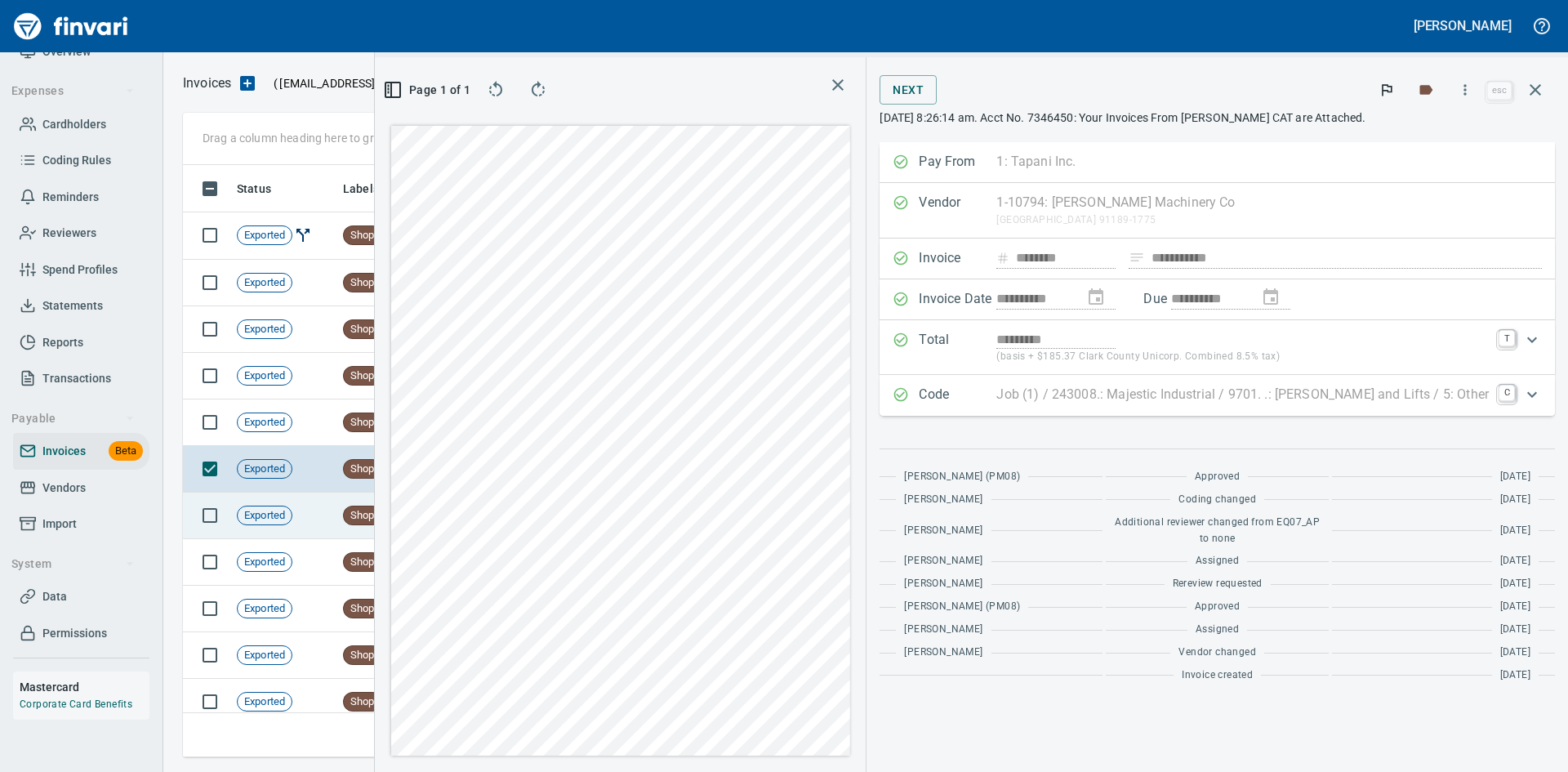
click at [330, 501] on td "Exported" at bounding box center [283, 516] width 106 height 46
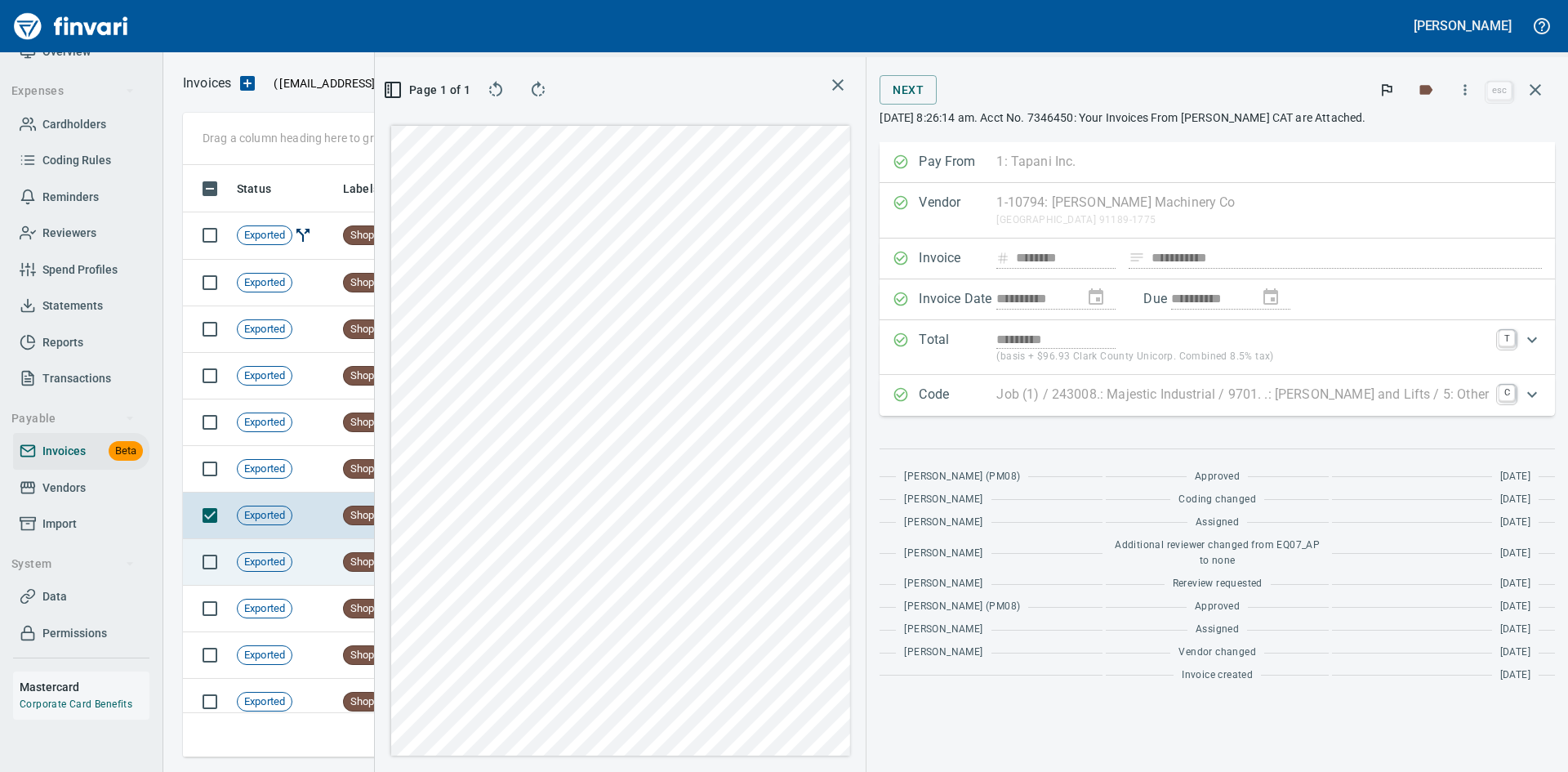
click at [331, 557] on td "Exported" at bounding box center [283, 562] width 106 height 46
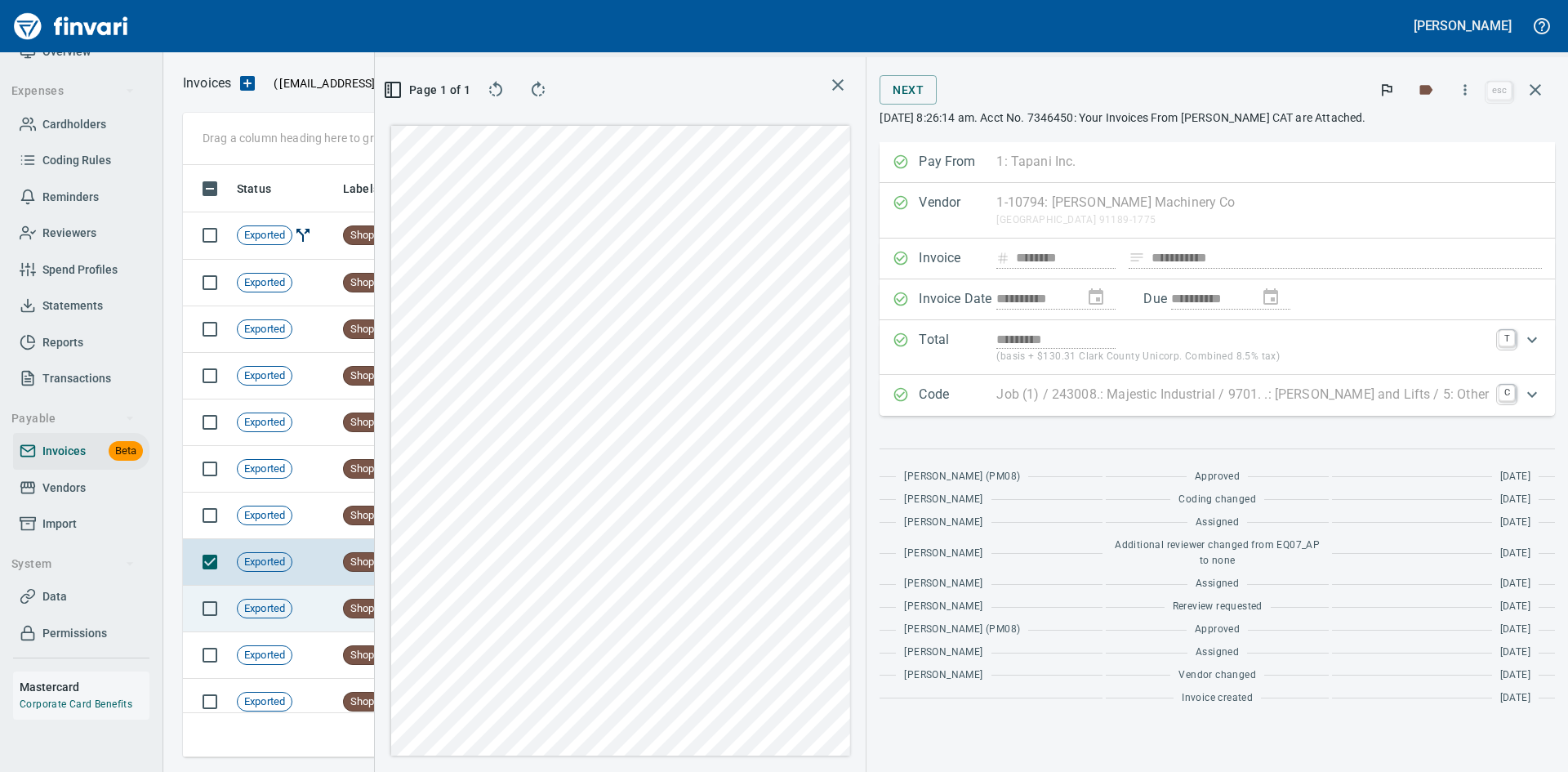
click at [329, 610] on td "Exported" at bounding box center [283, 609] width 106 height 46
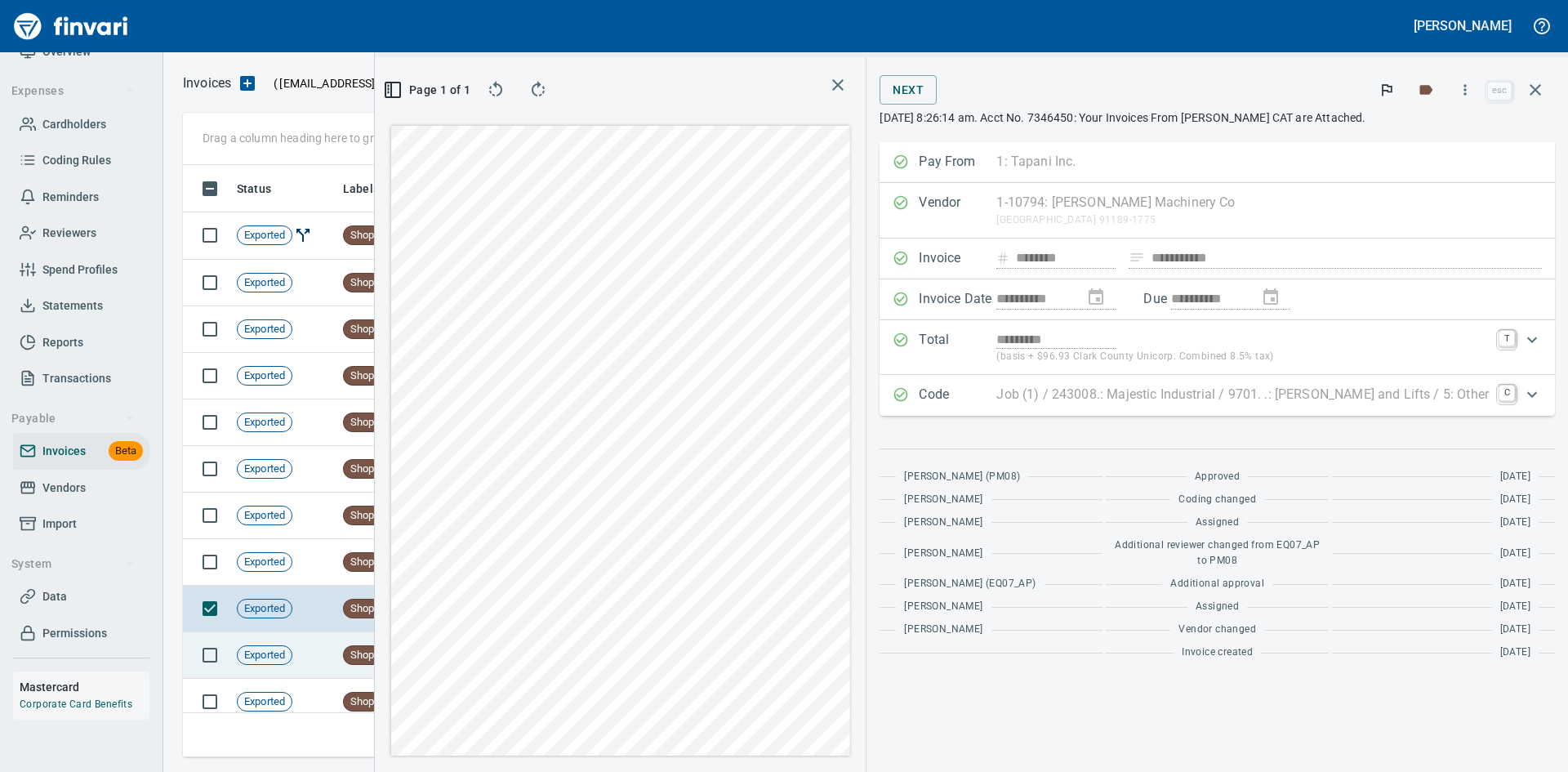
click at [331, 641] on td "Exported" at bounding box center [283, 655] width 106 height 46
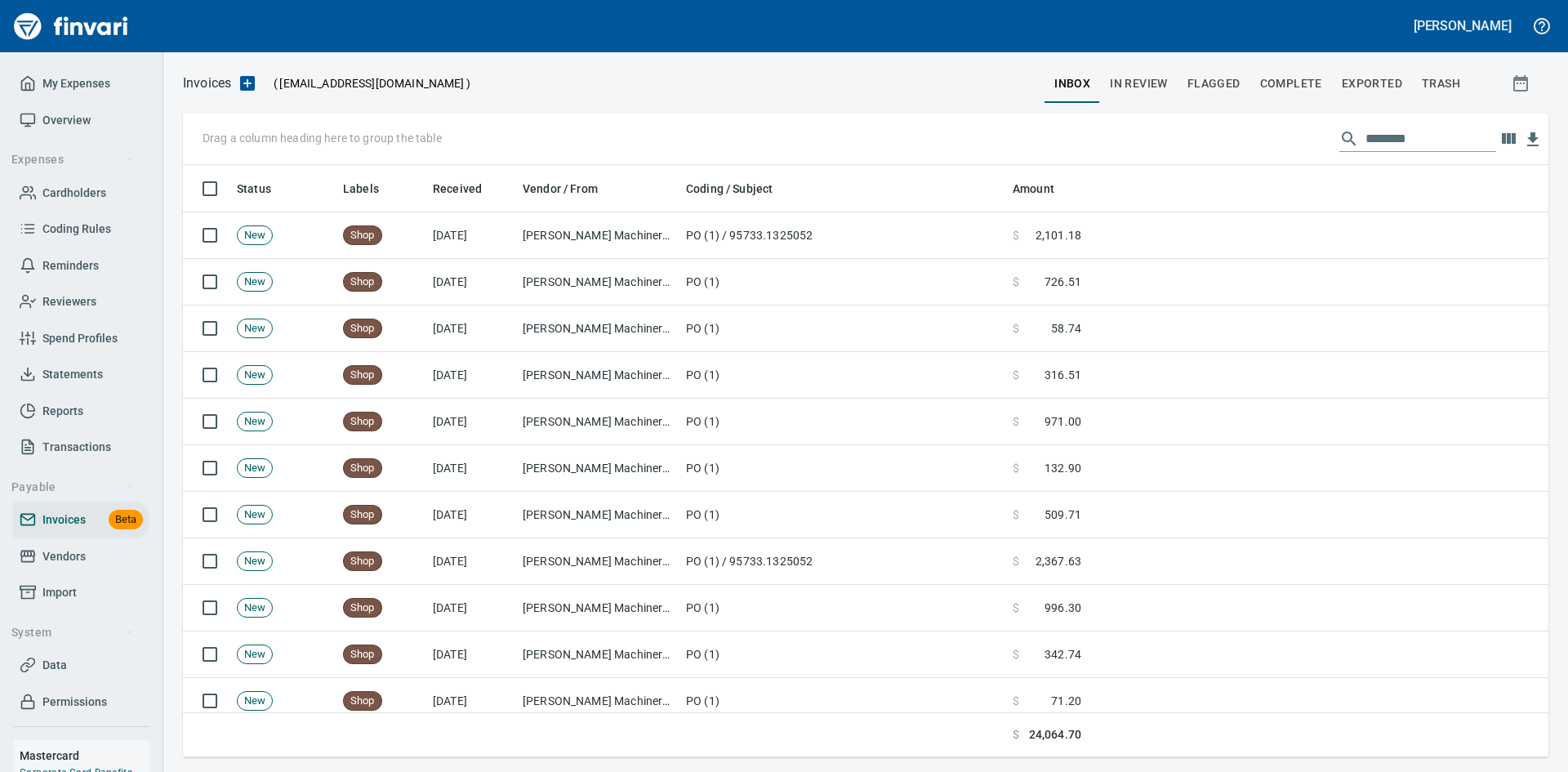
scroll to position [580, 1341]
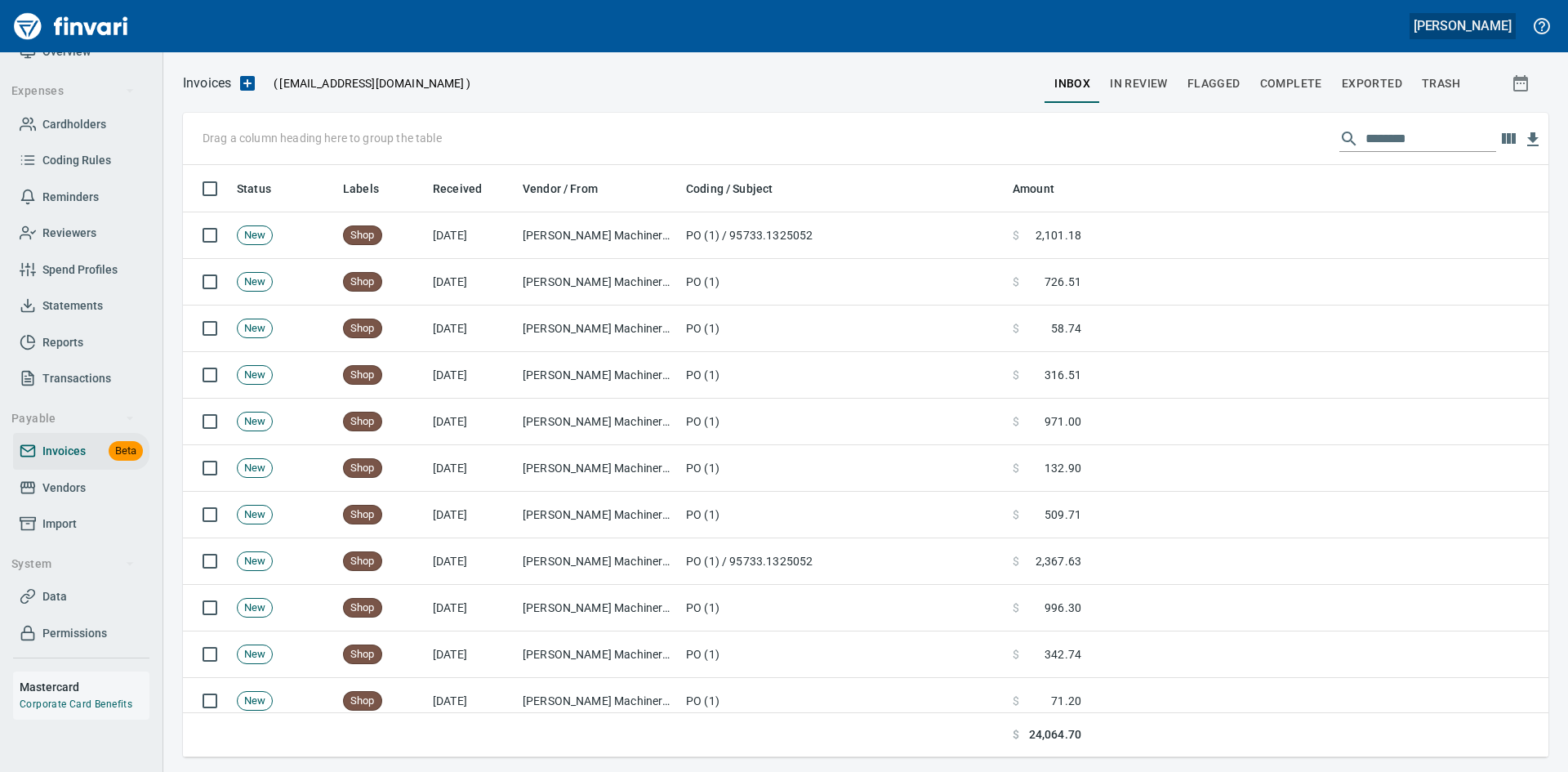
click at [1435, 28] on h5 "[PERSON_NAME]" at bounding box center [1463, 25] width 98 height 17
click at [1412, 95] on span "Sign out" at bounding box center [1401, 101] width 94 height 20
